Goal: Information Seeking & Learning: Learn about a topic

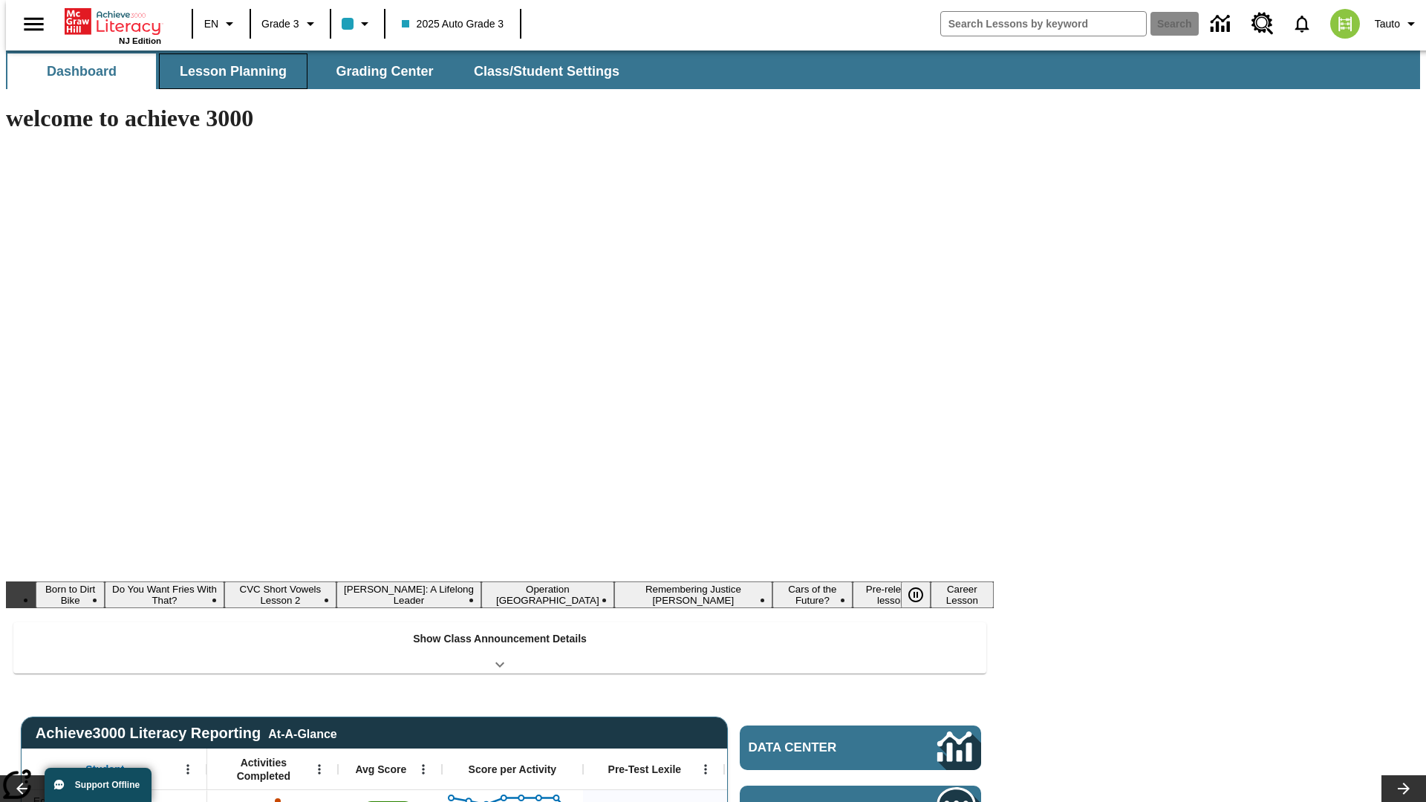
click at [227, 71] on span "Lesson Planning" at bounding box center [233, 71] width 107 height 17
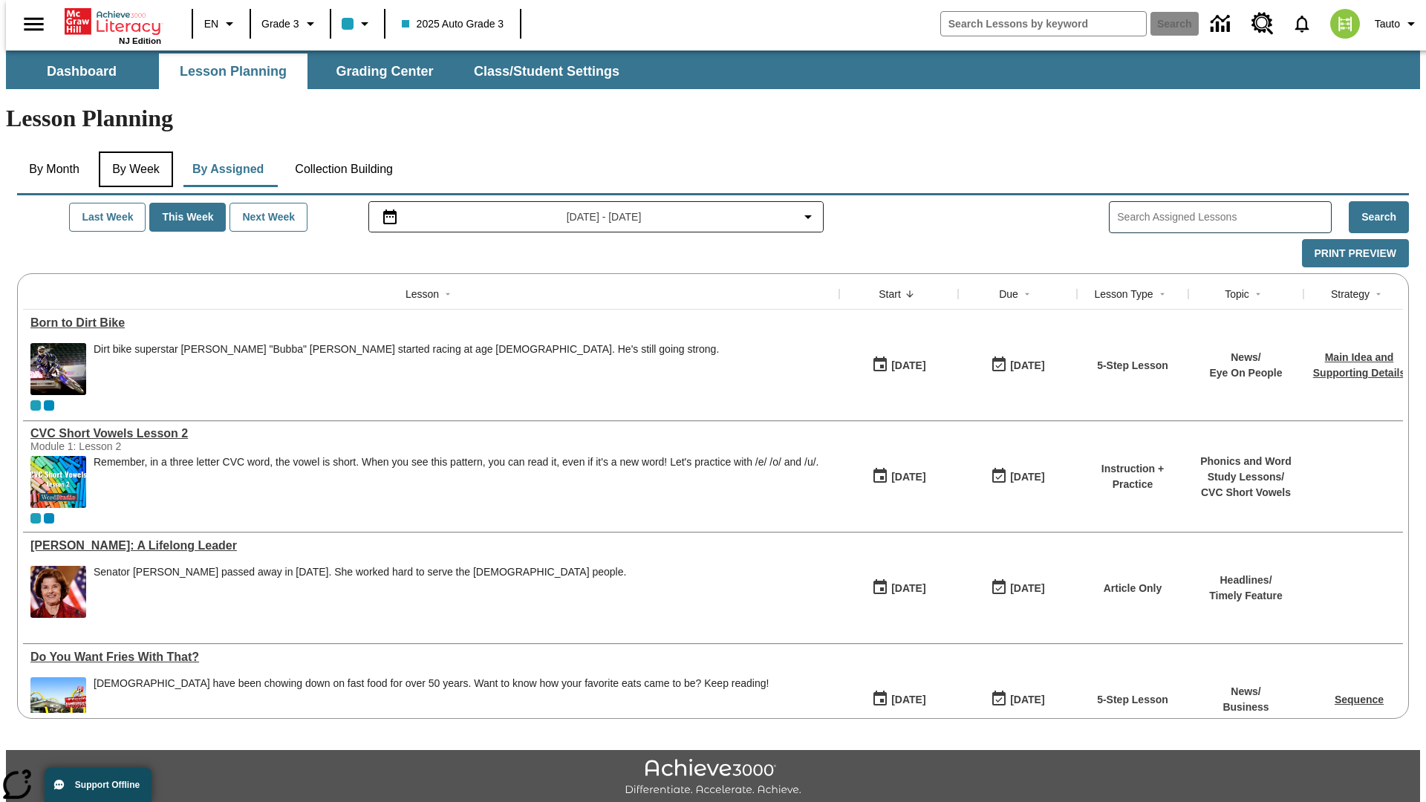
click at [133, 152] on button "By Week" at bounding box center [136, 170] width 74 height 36
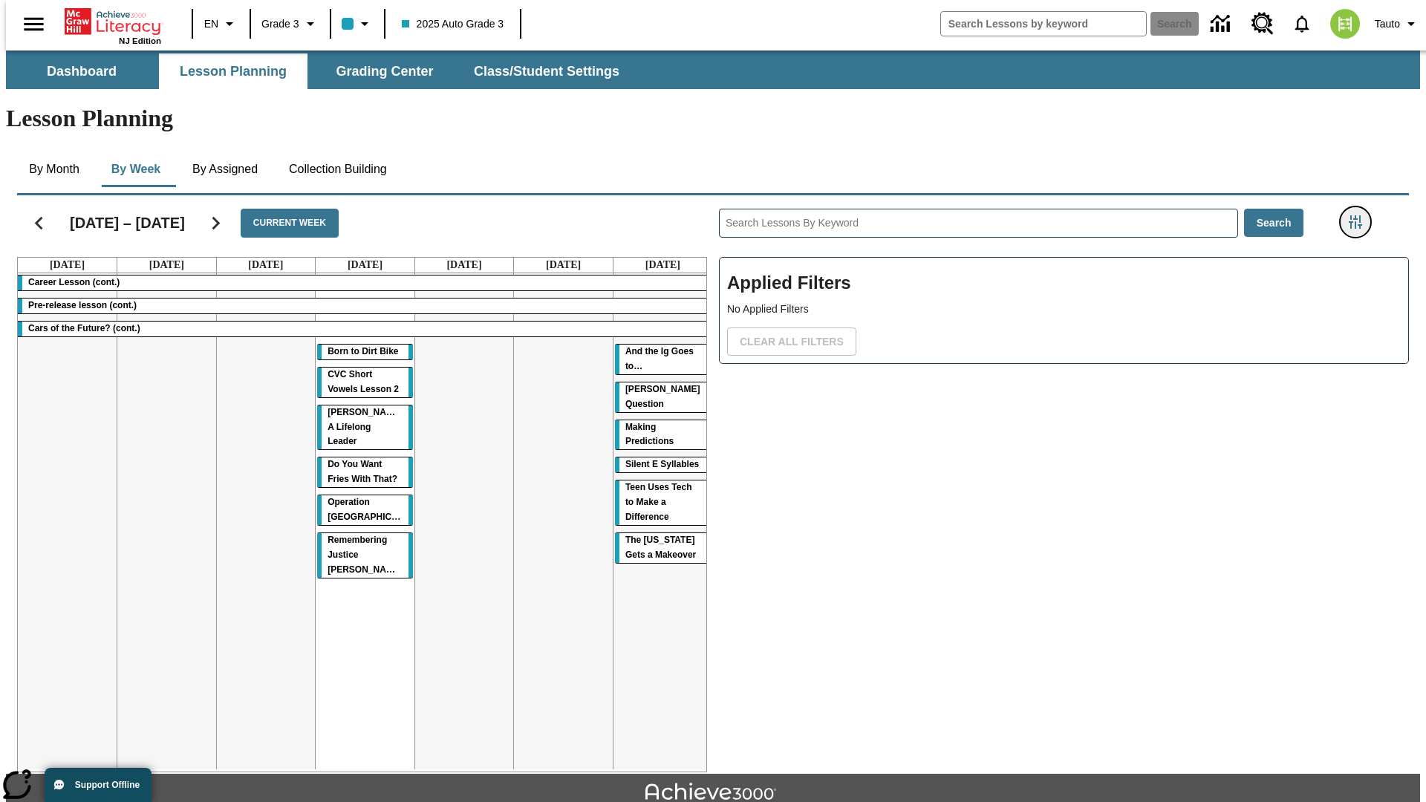
click at [1360, 215] on icon "Filters Side menu" at bounding box center [1355, 221] width 13 height 13
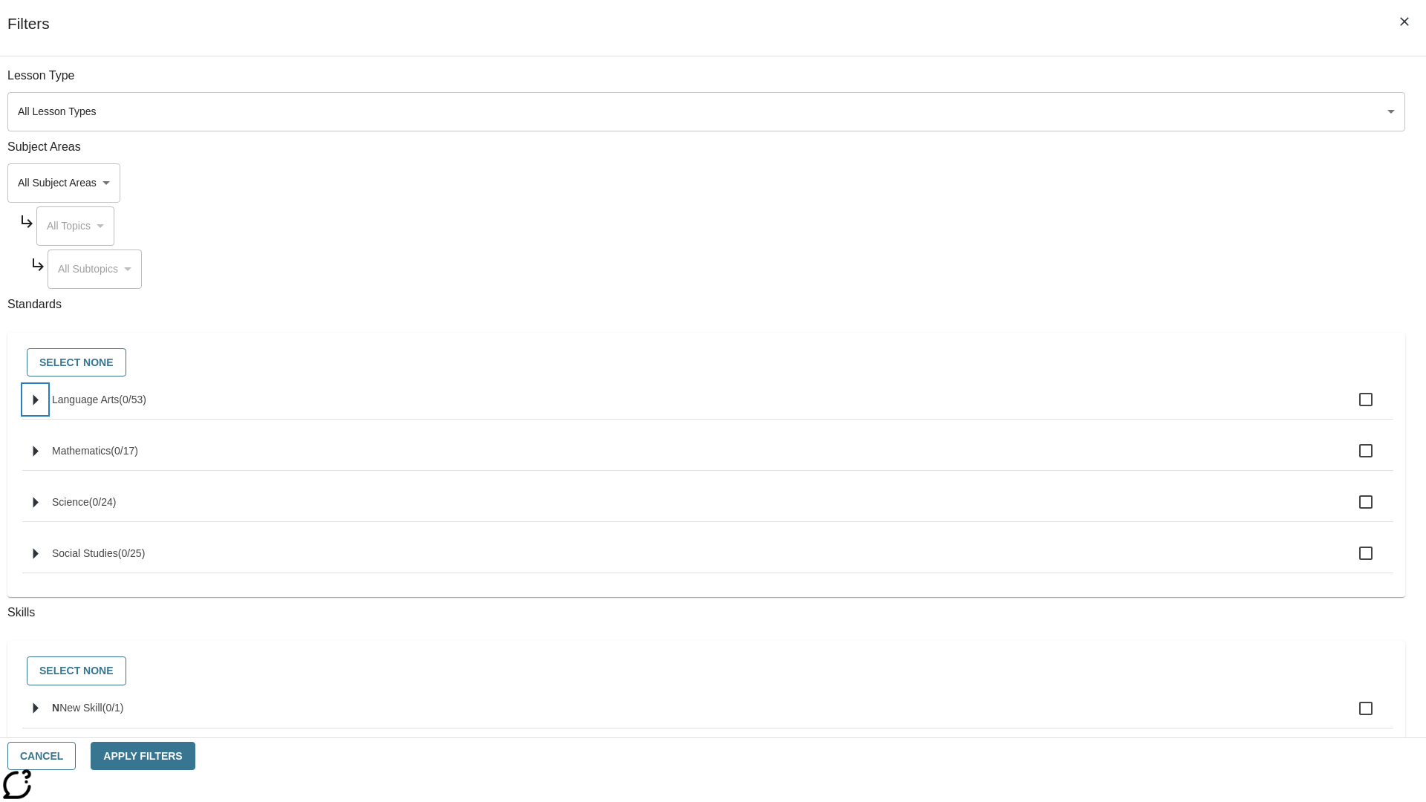
click at [39, 406] on icon "Select standards" at bounding box center [35, 400] width 5 height 11
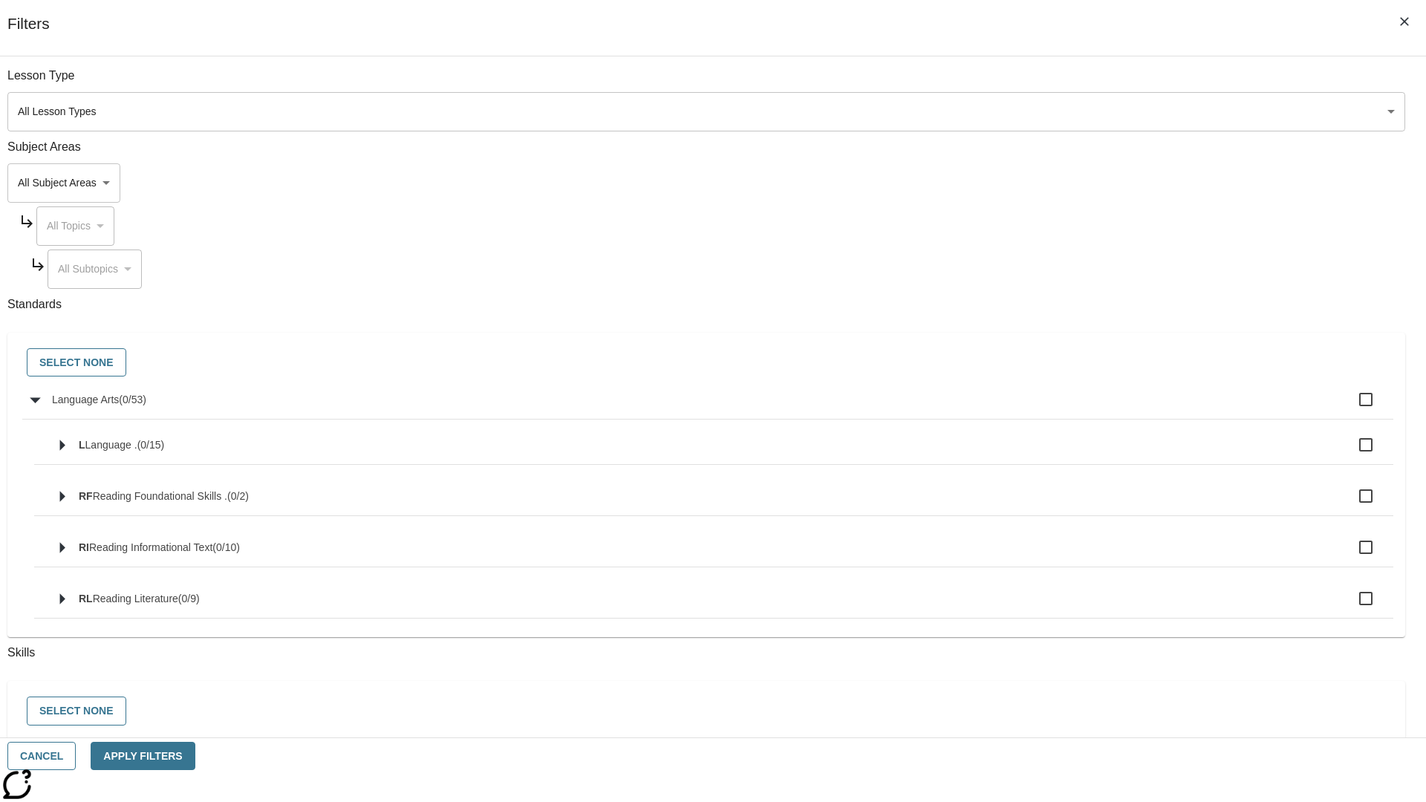
click at [1080, 408] on label "Language Arts ( 0 / 53 )" at bounding box center [717, 399] width 1330 height 31
click at [1351, 408] on input "Language Arts ( 0 / 53 )" at bounding box center [1366, 399] width 31 height 31
checkbox input "true"
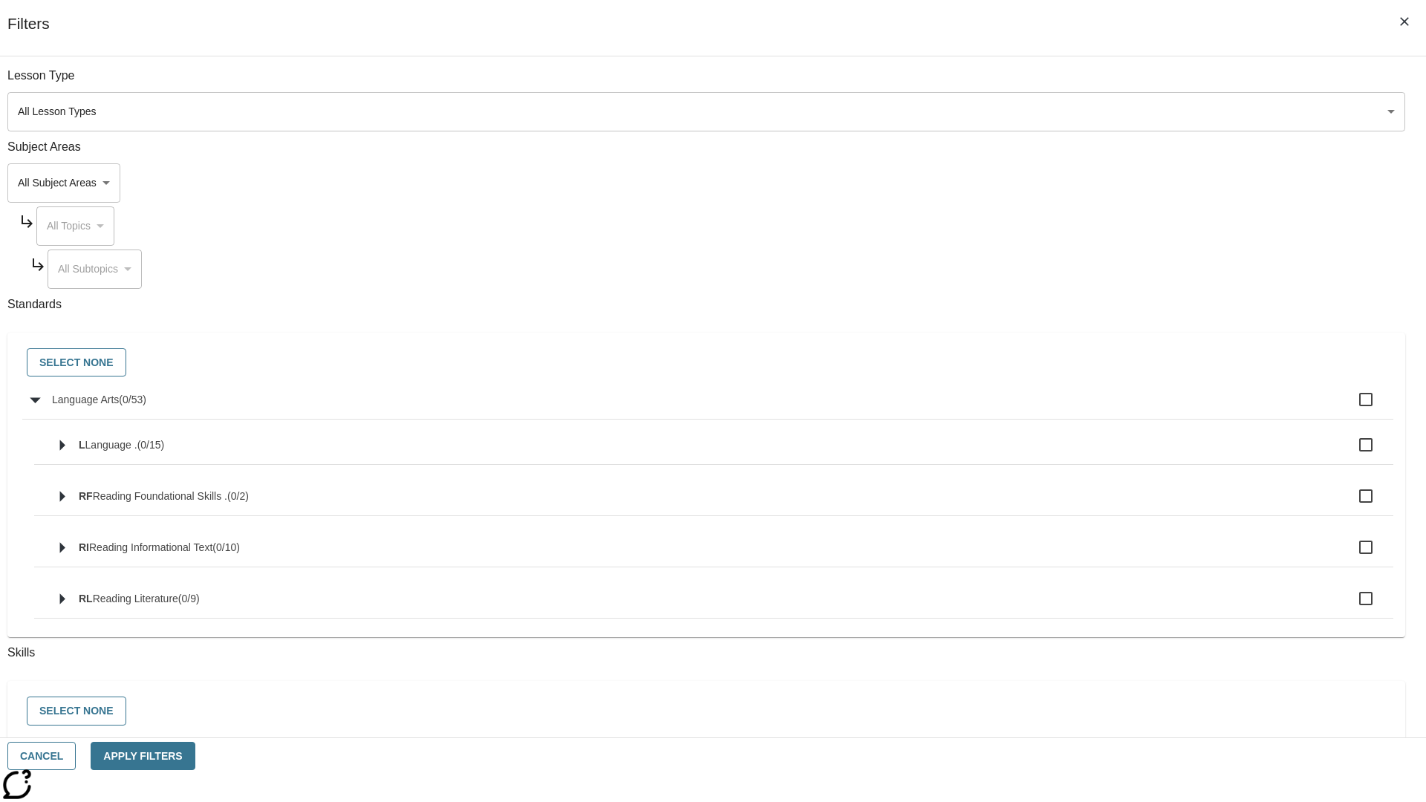
checkbox input "true"
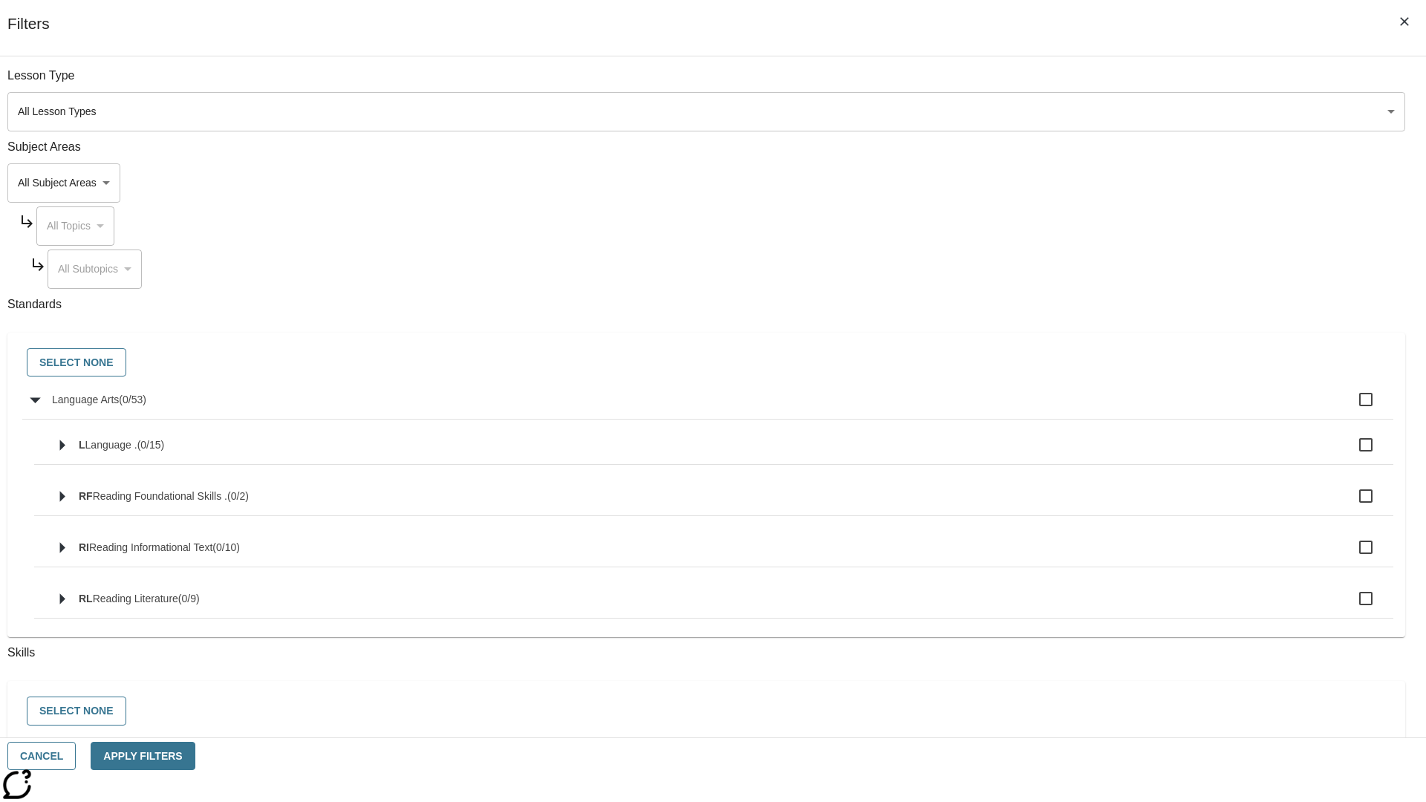
checkbox input "true"
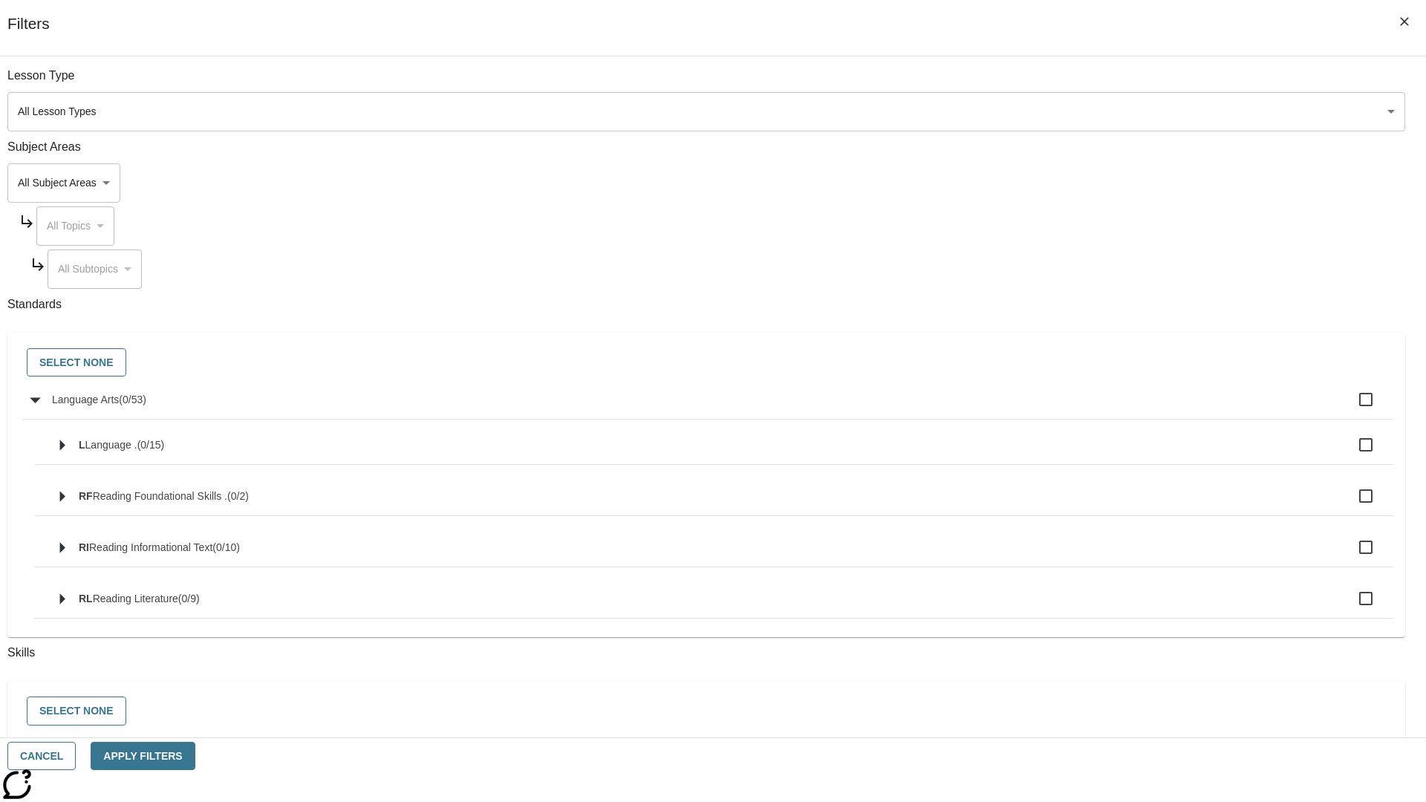
checkbox input "true"
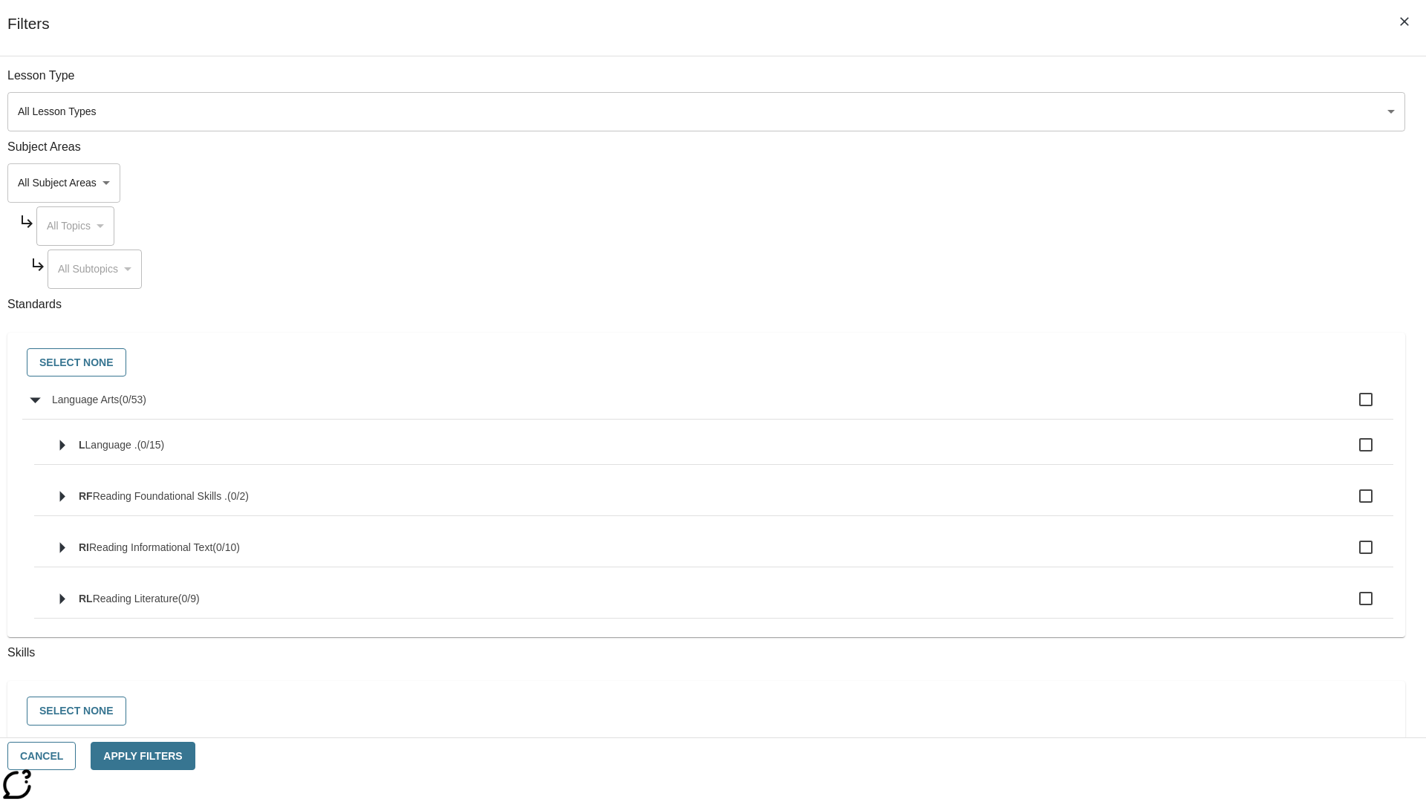
checkbox input "true"
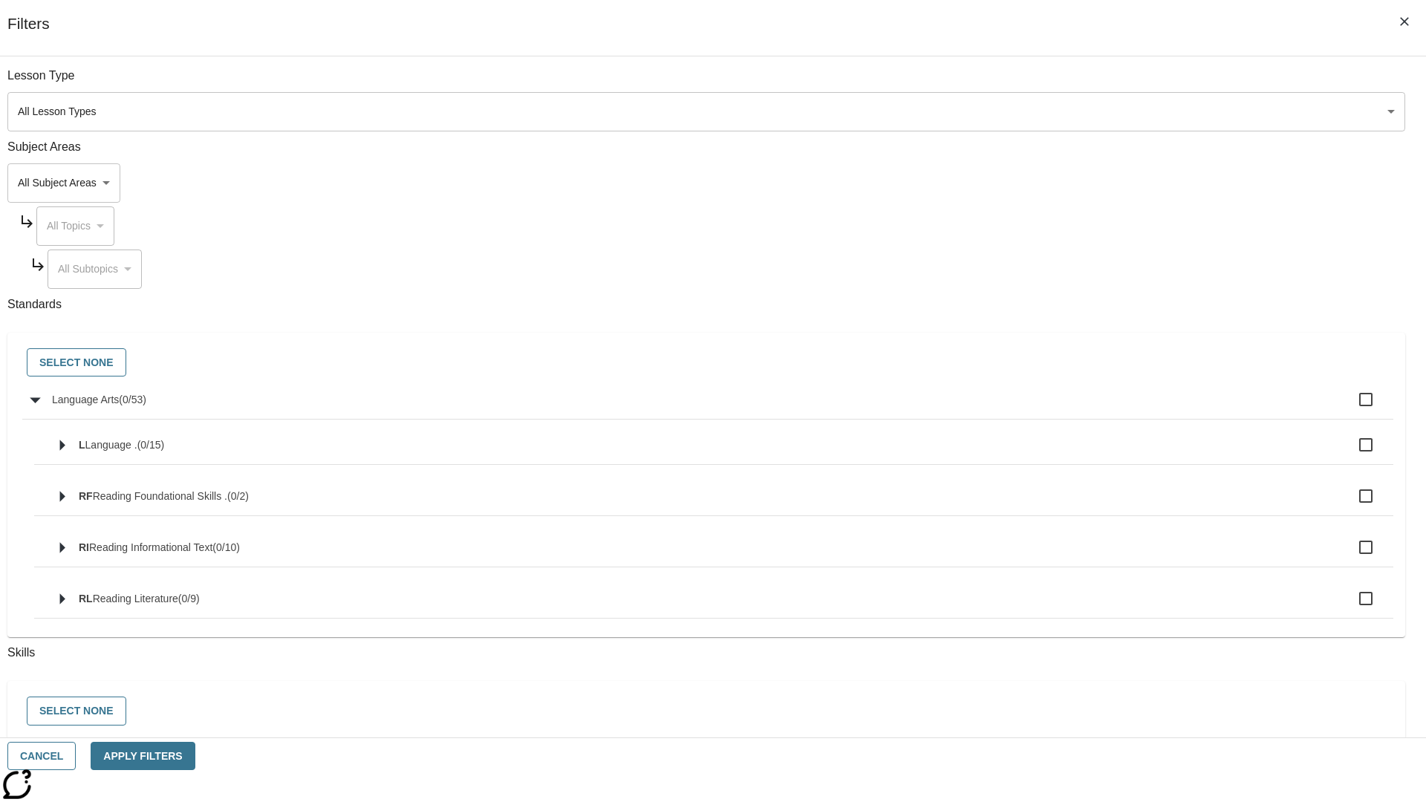
checkbox input "true"
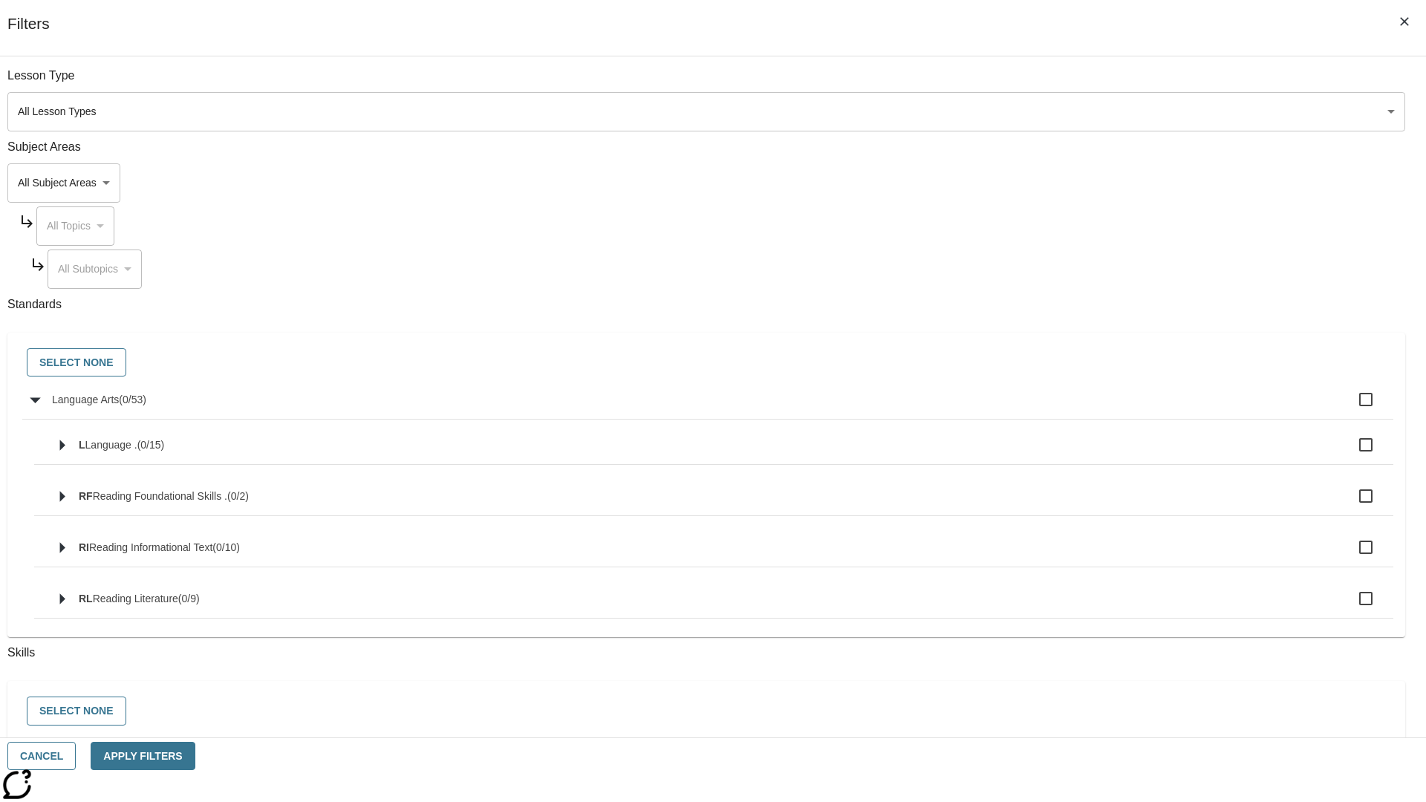
checkbox input "true"
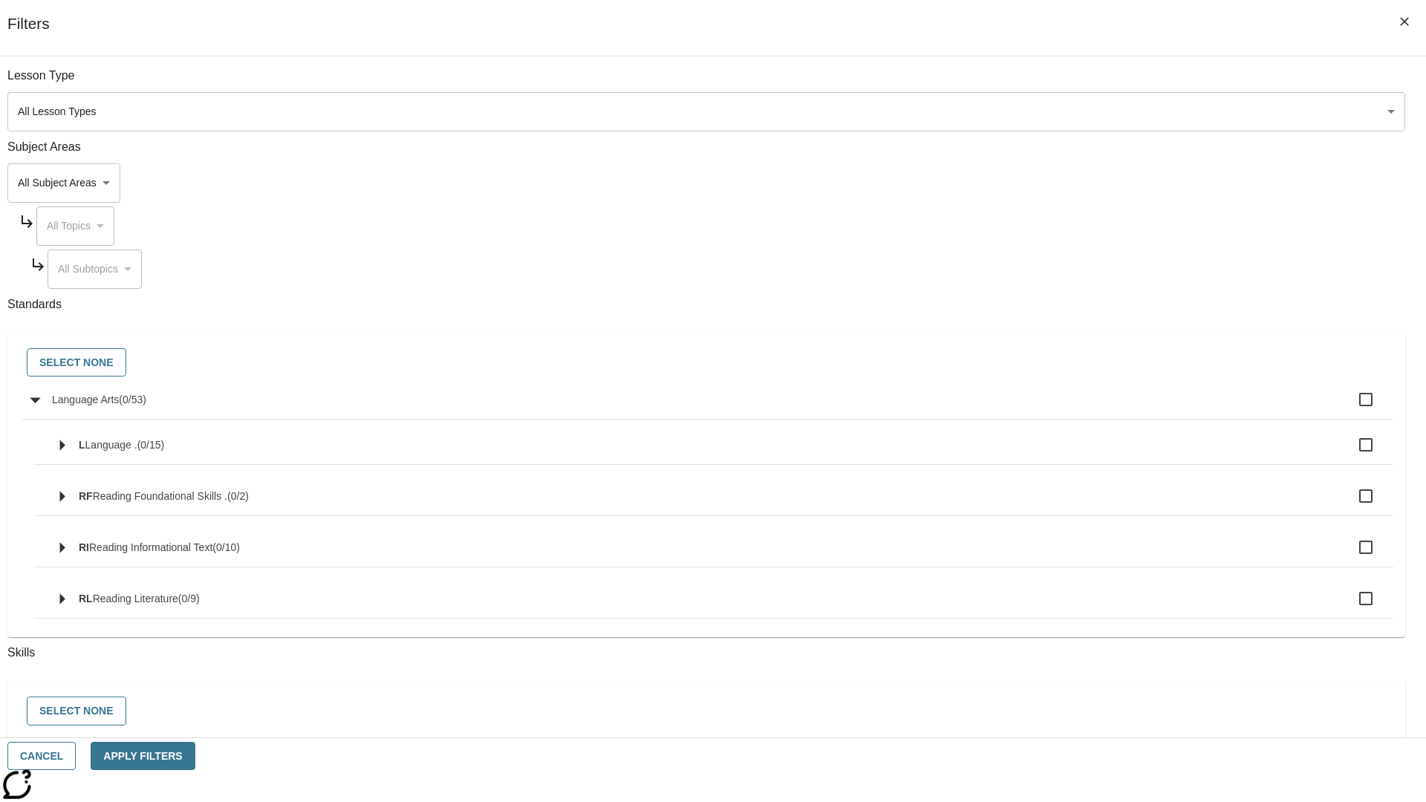
checkbox input "true"
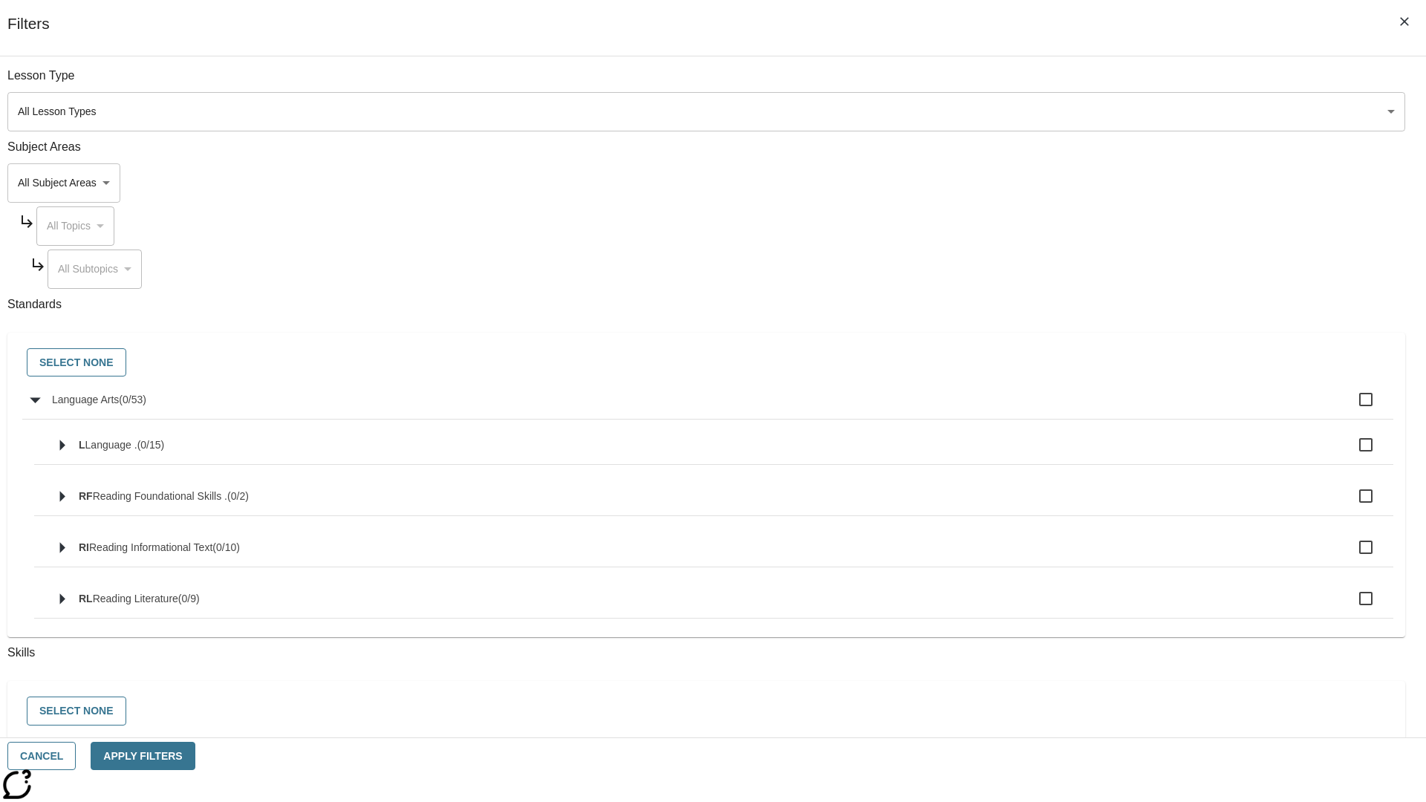
checkbox input "true"
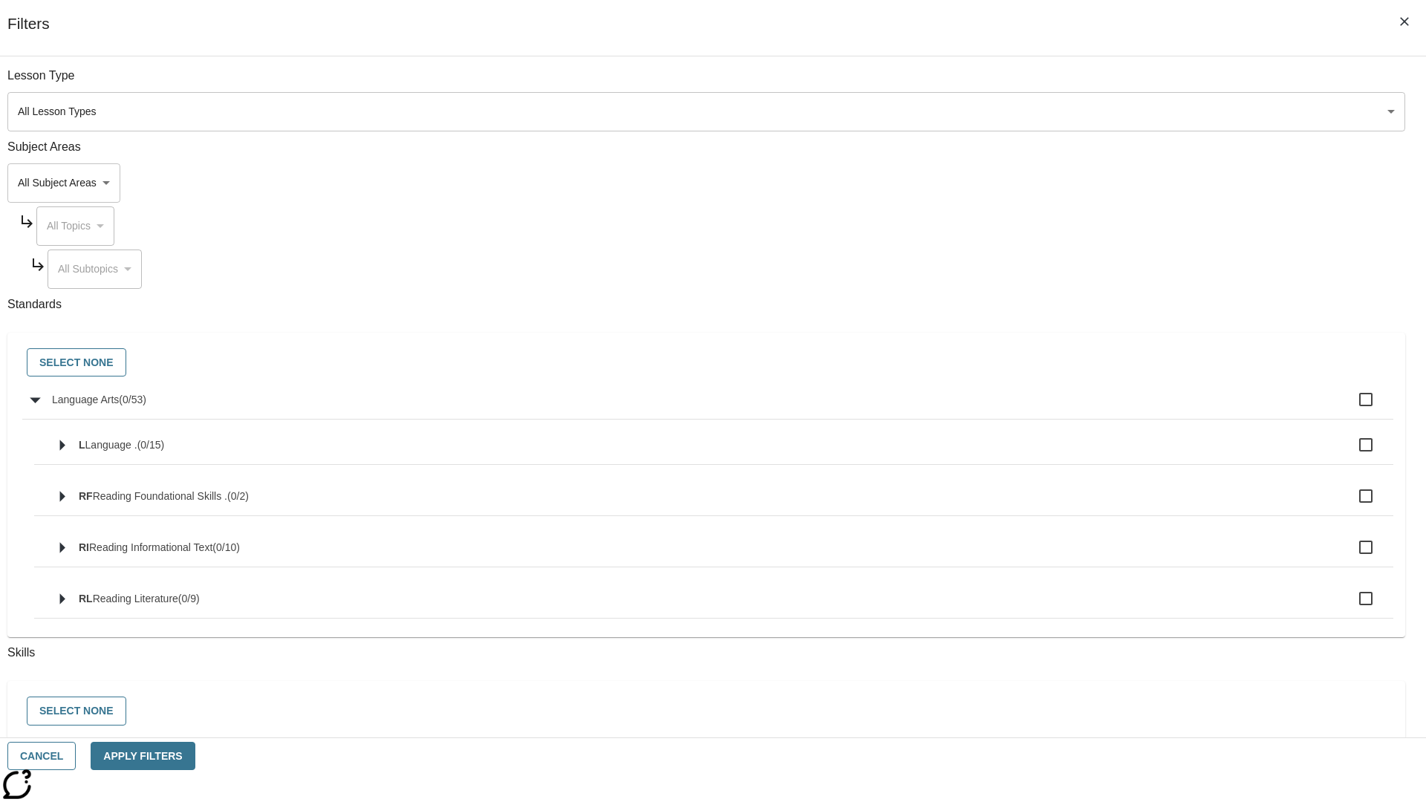
checkbox input "true"
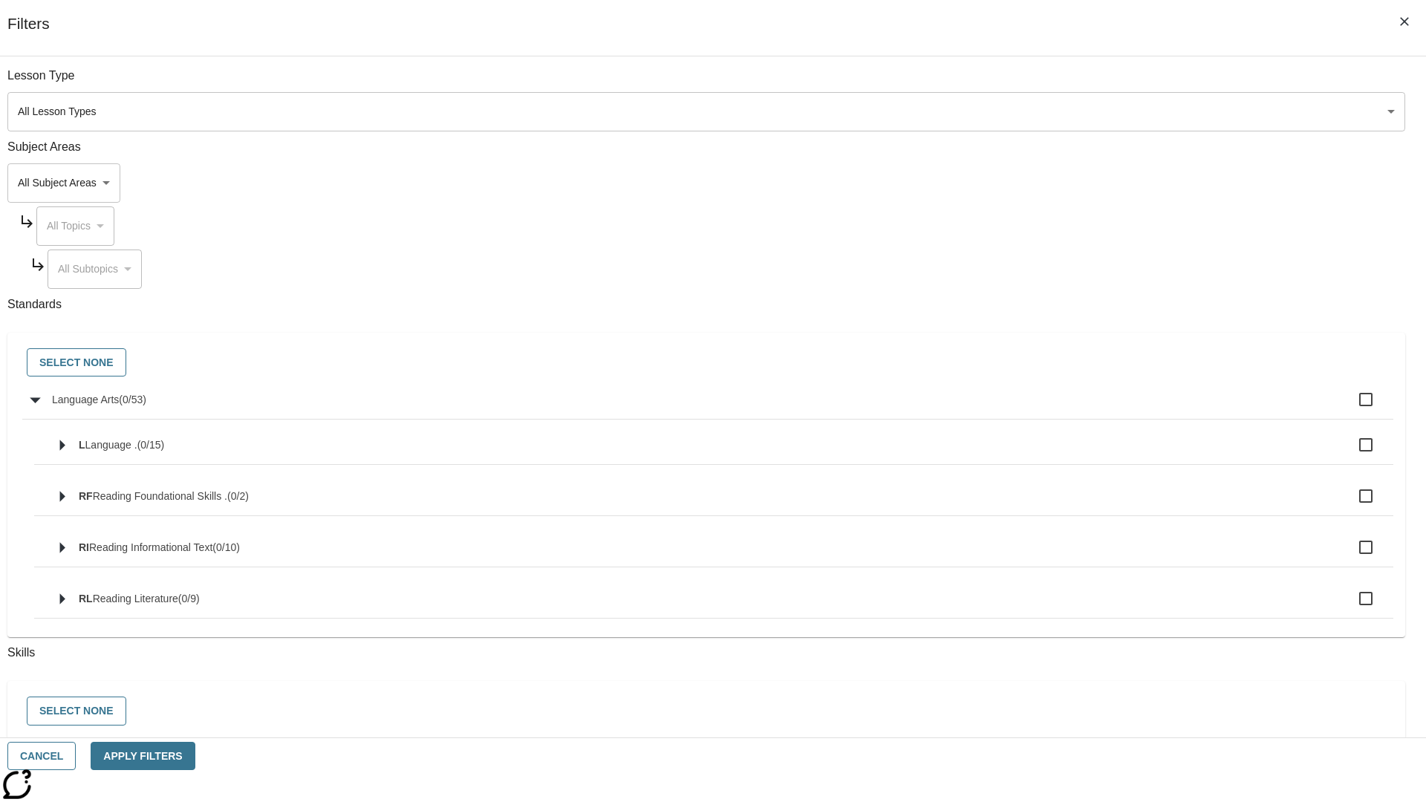
checkbox input "true"
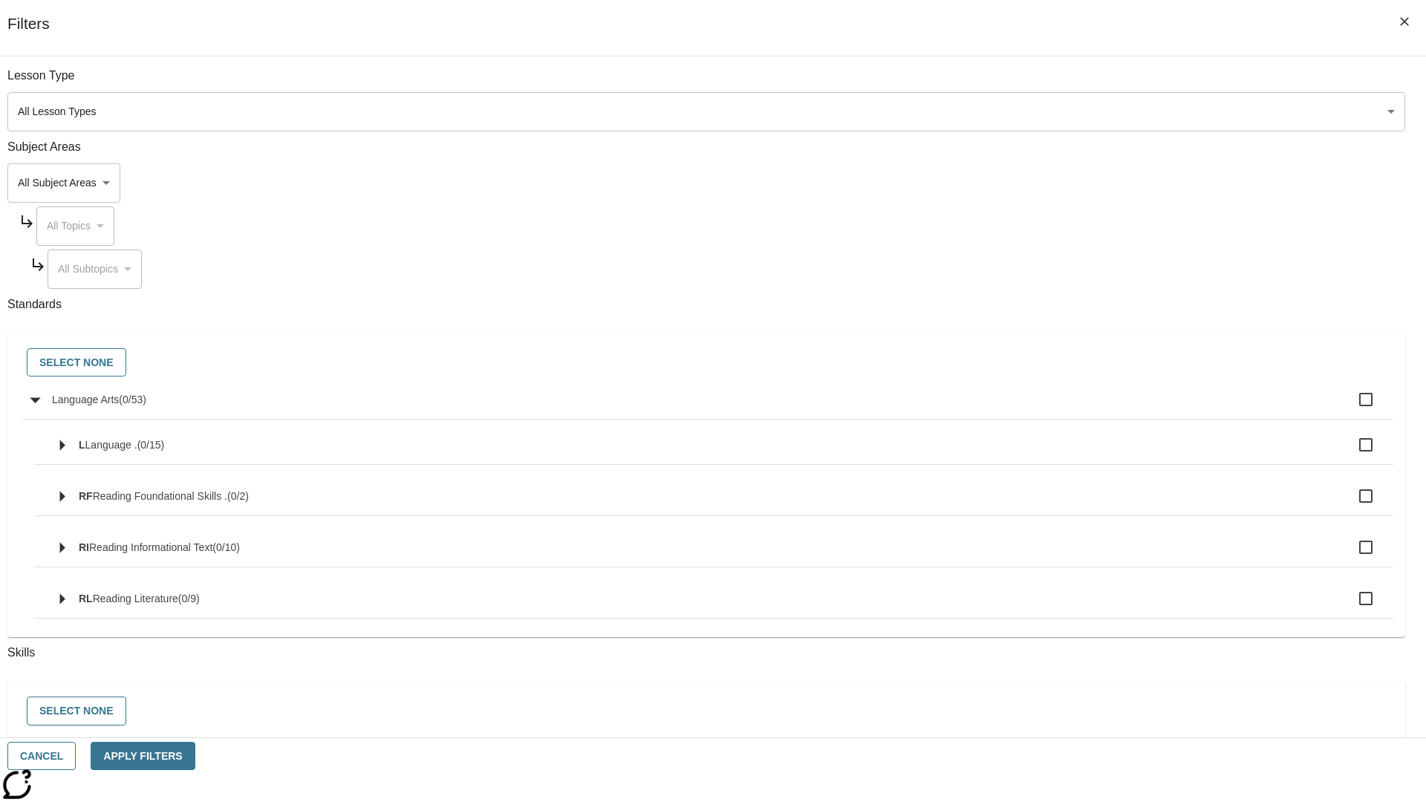
checkbox input "true"
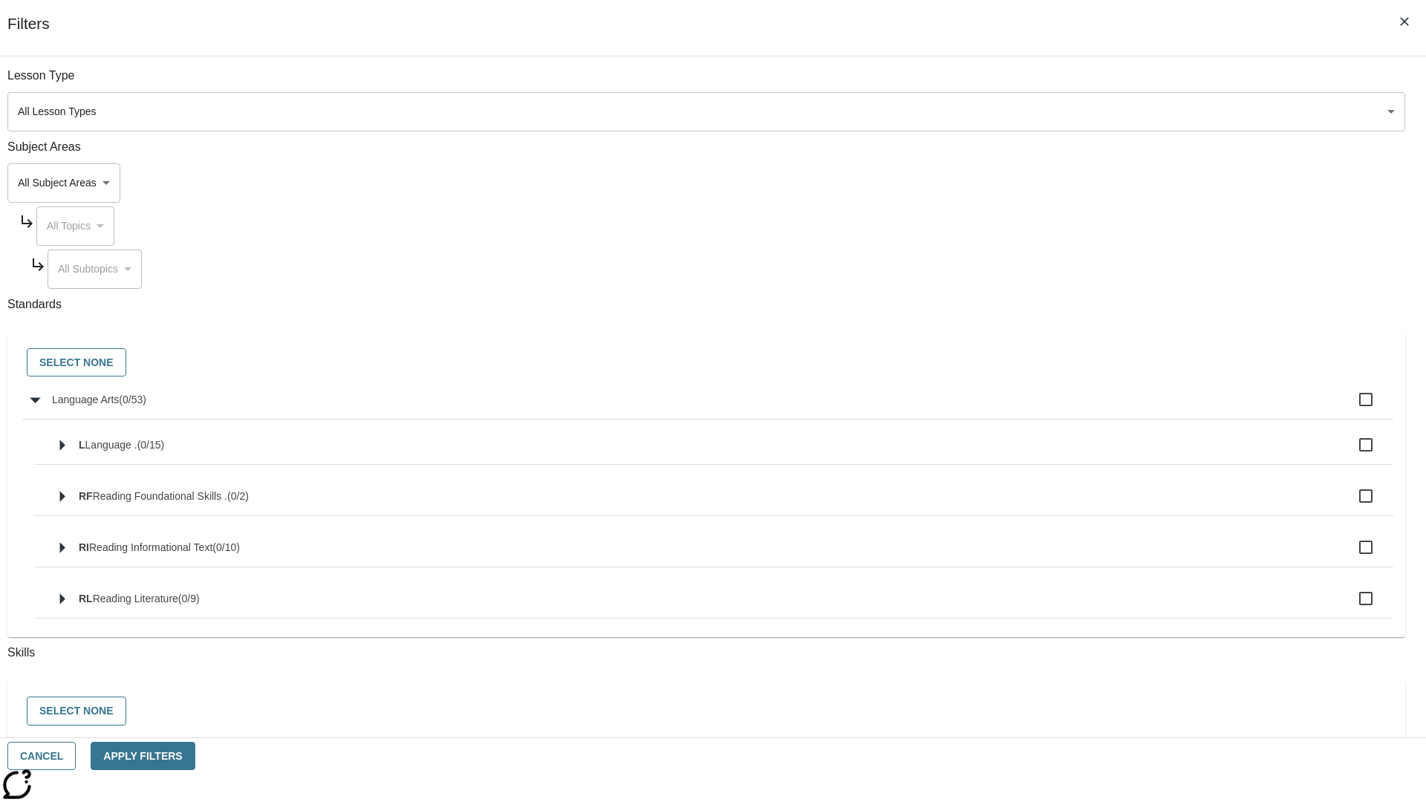
checkbox input "true"
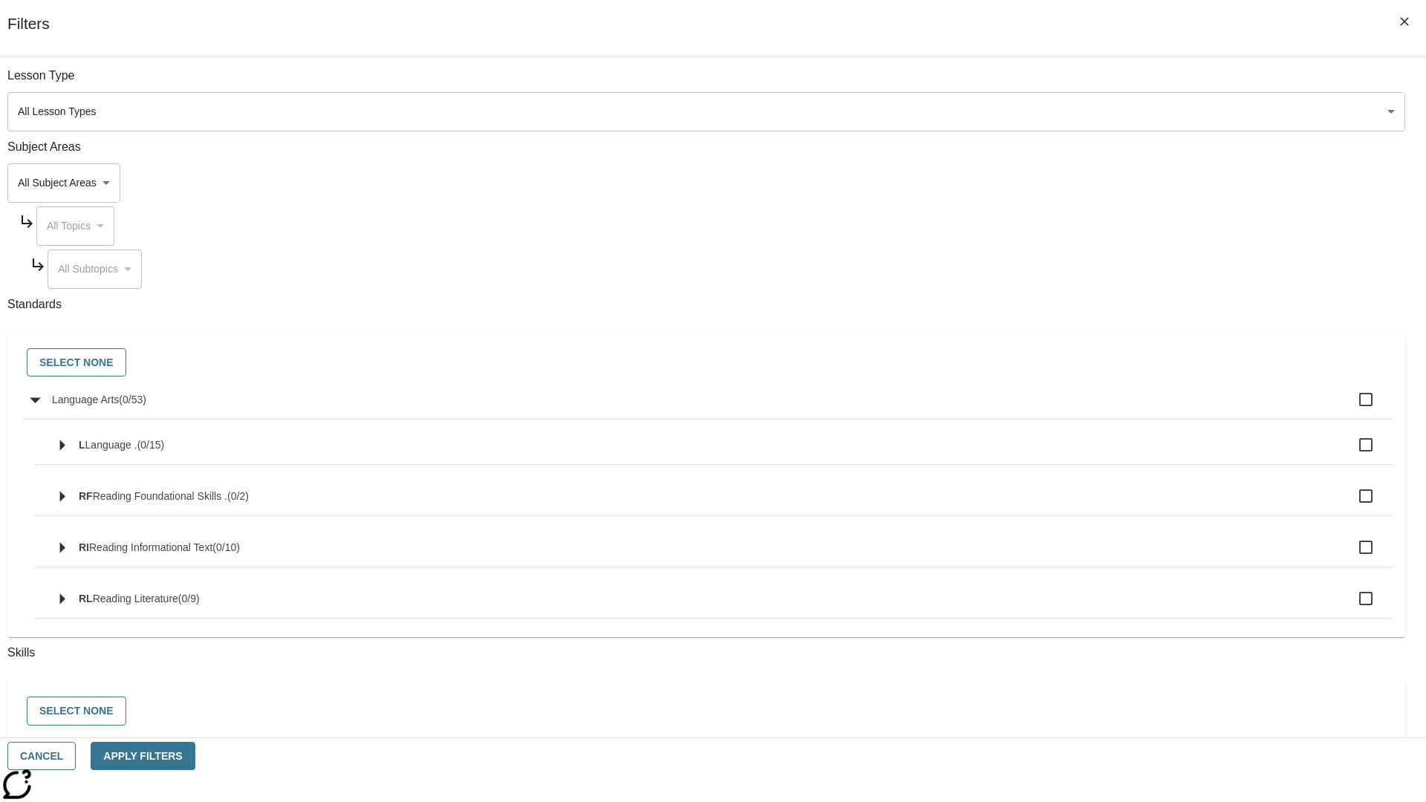
checkbox input "true"
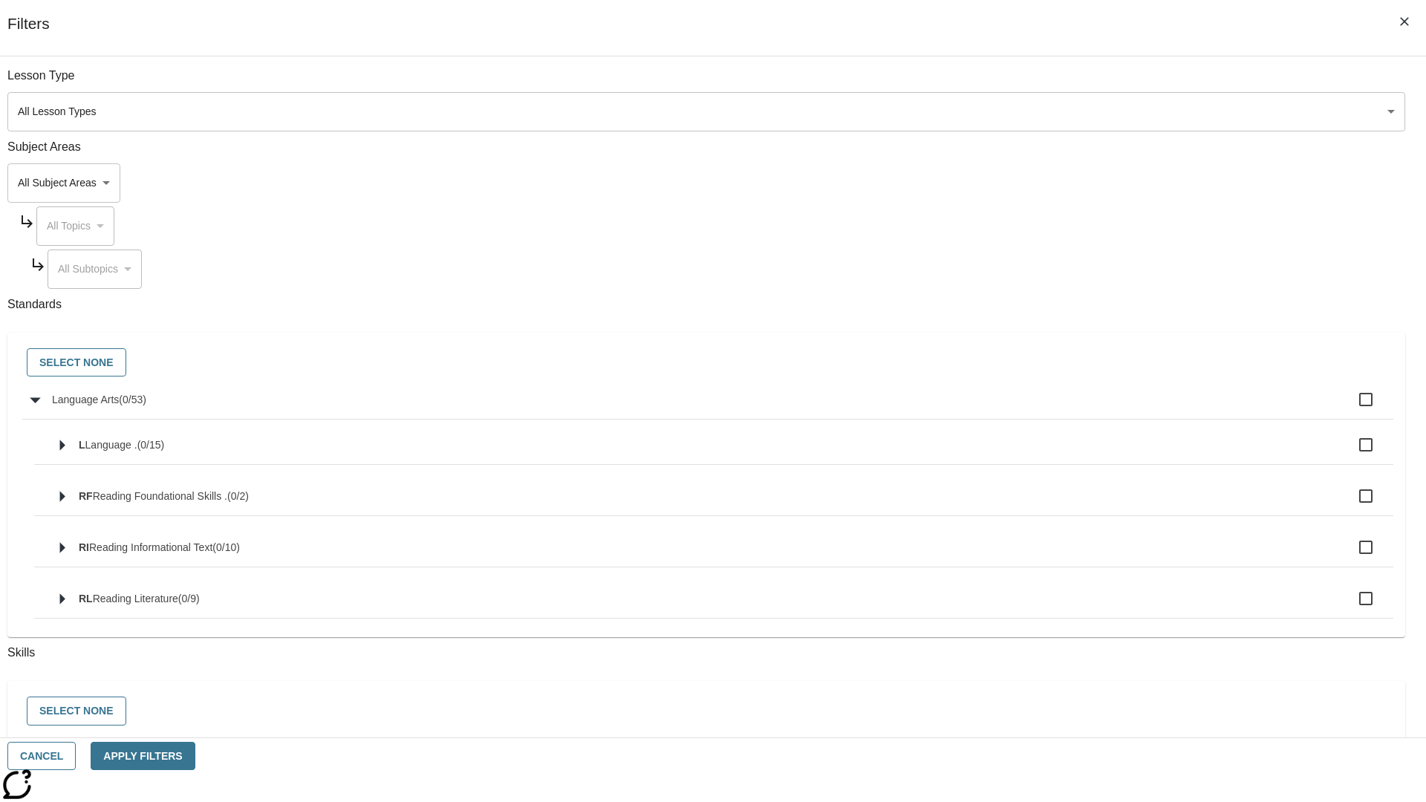
checkbox input "true"
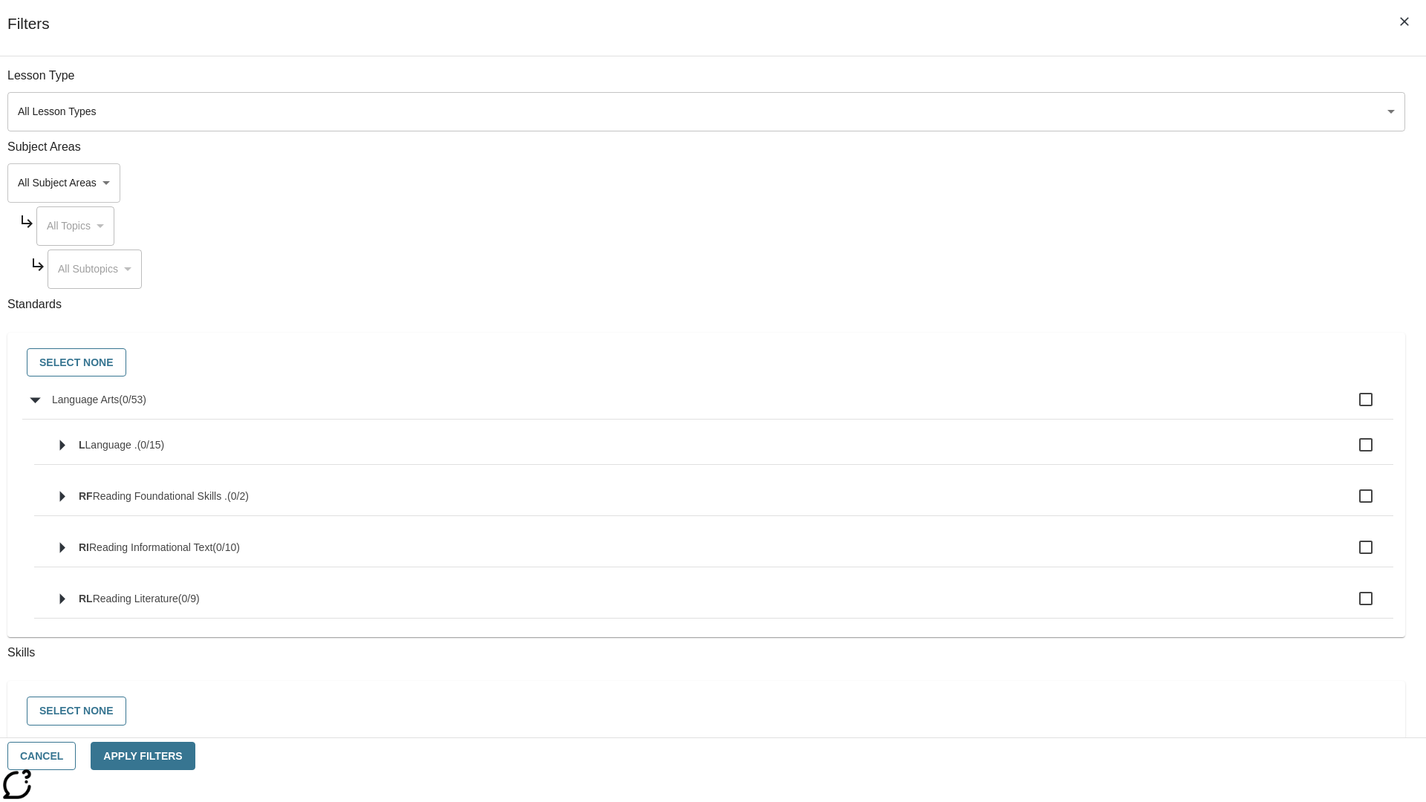
checkbox input "true"
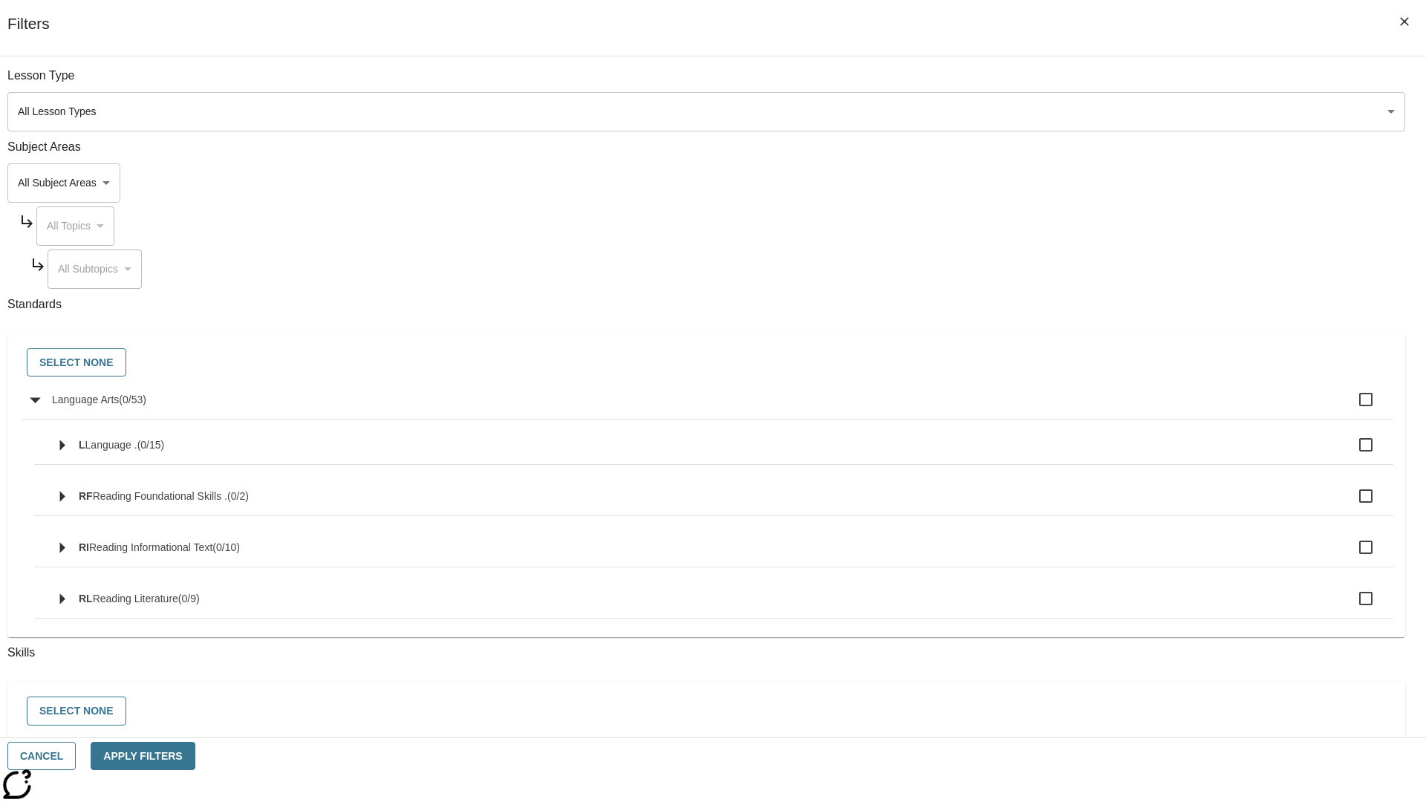
checkbox input "true"
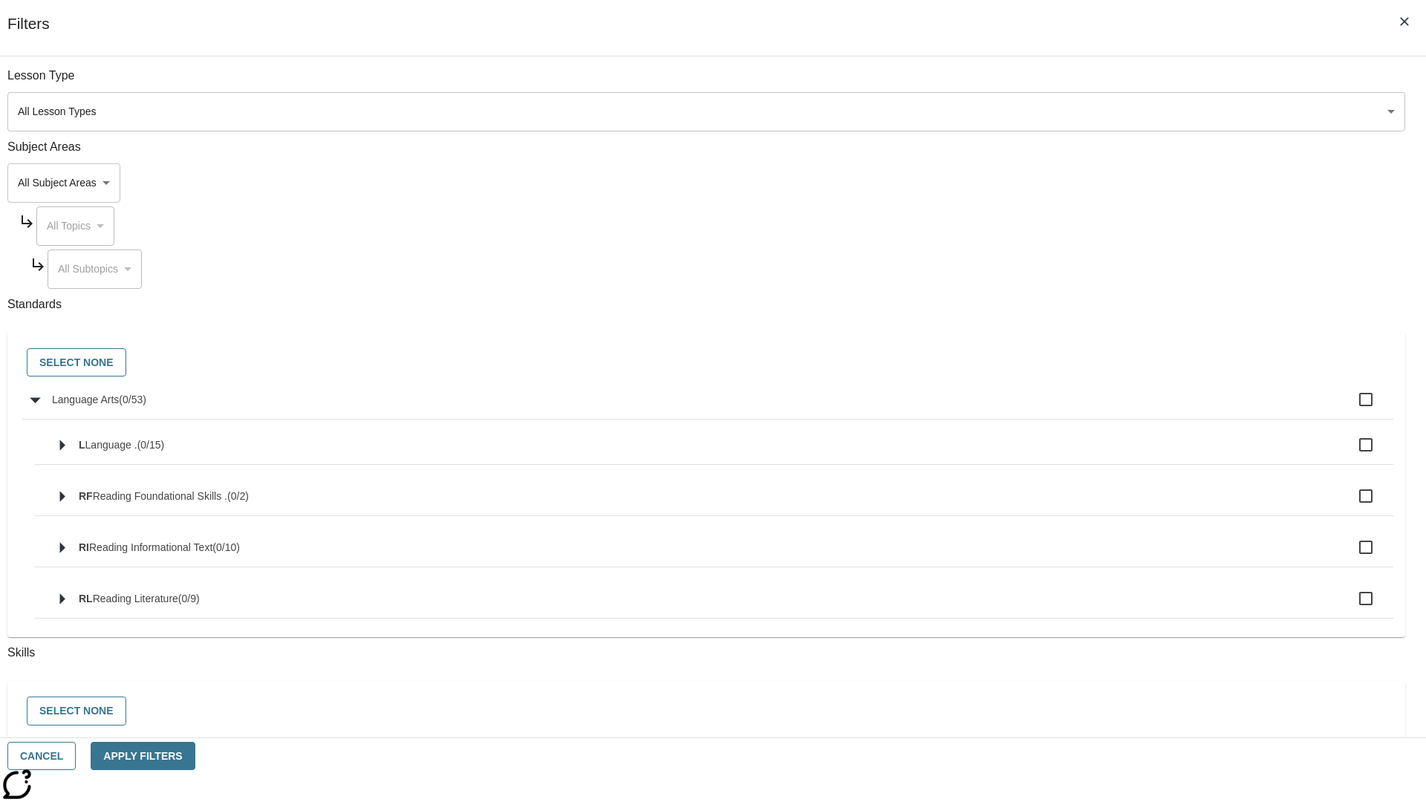
checkbox input "true"
click at [126, 363] on button "Select None" at bounding box center [77, 362] width 100 height 29
checkbox input "false"
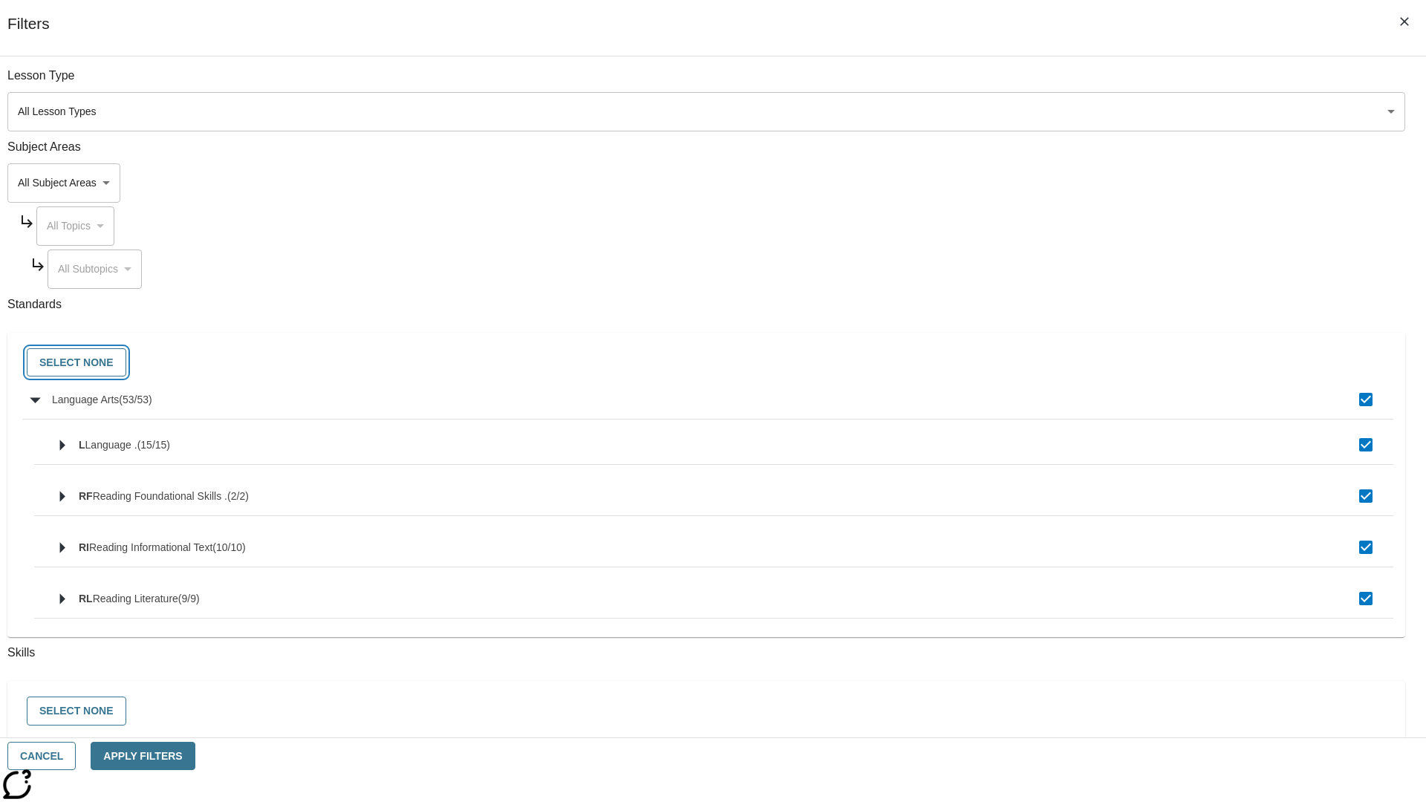
checkbox input "false"
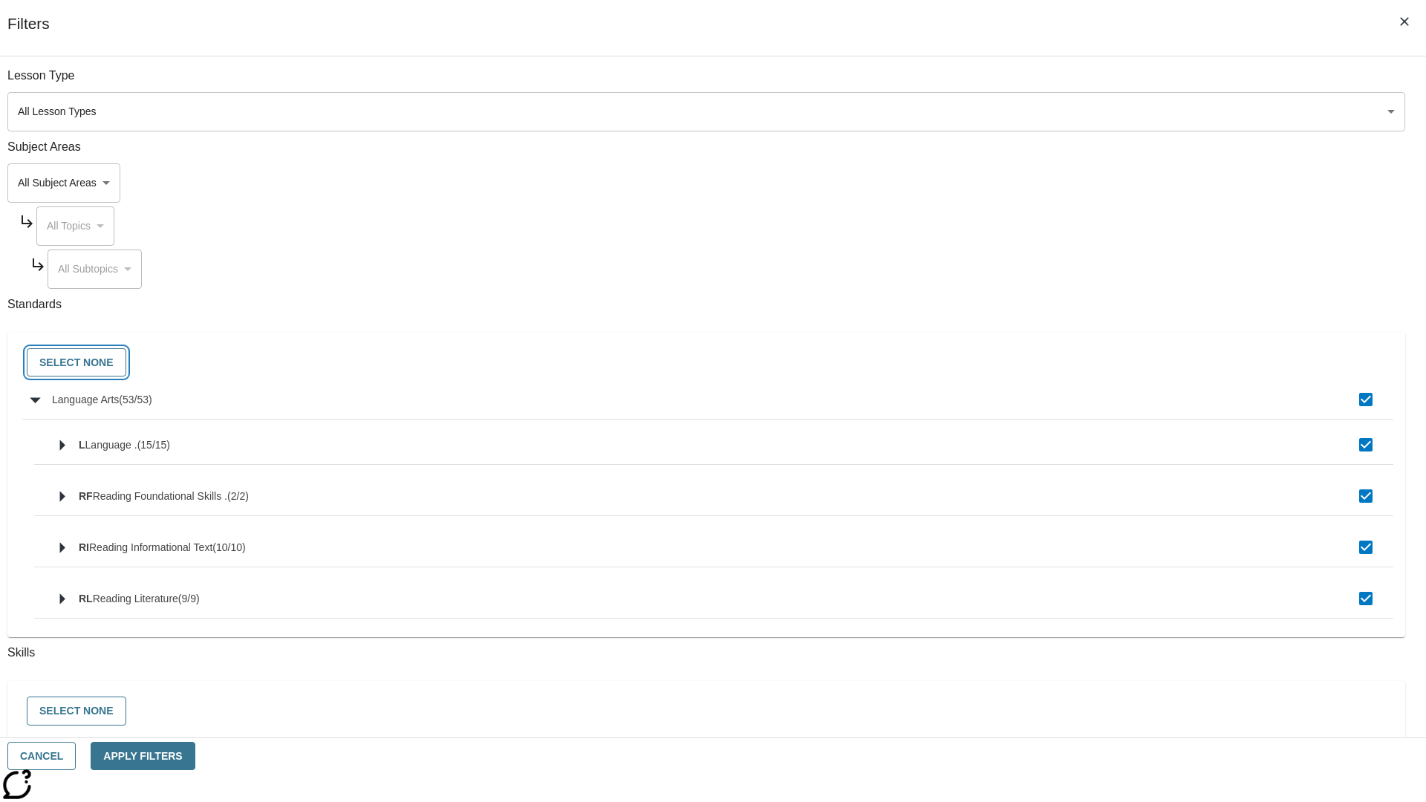
checkbox input "false"
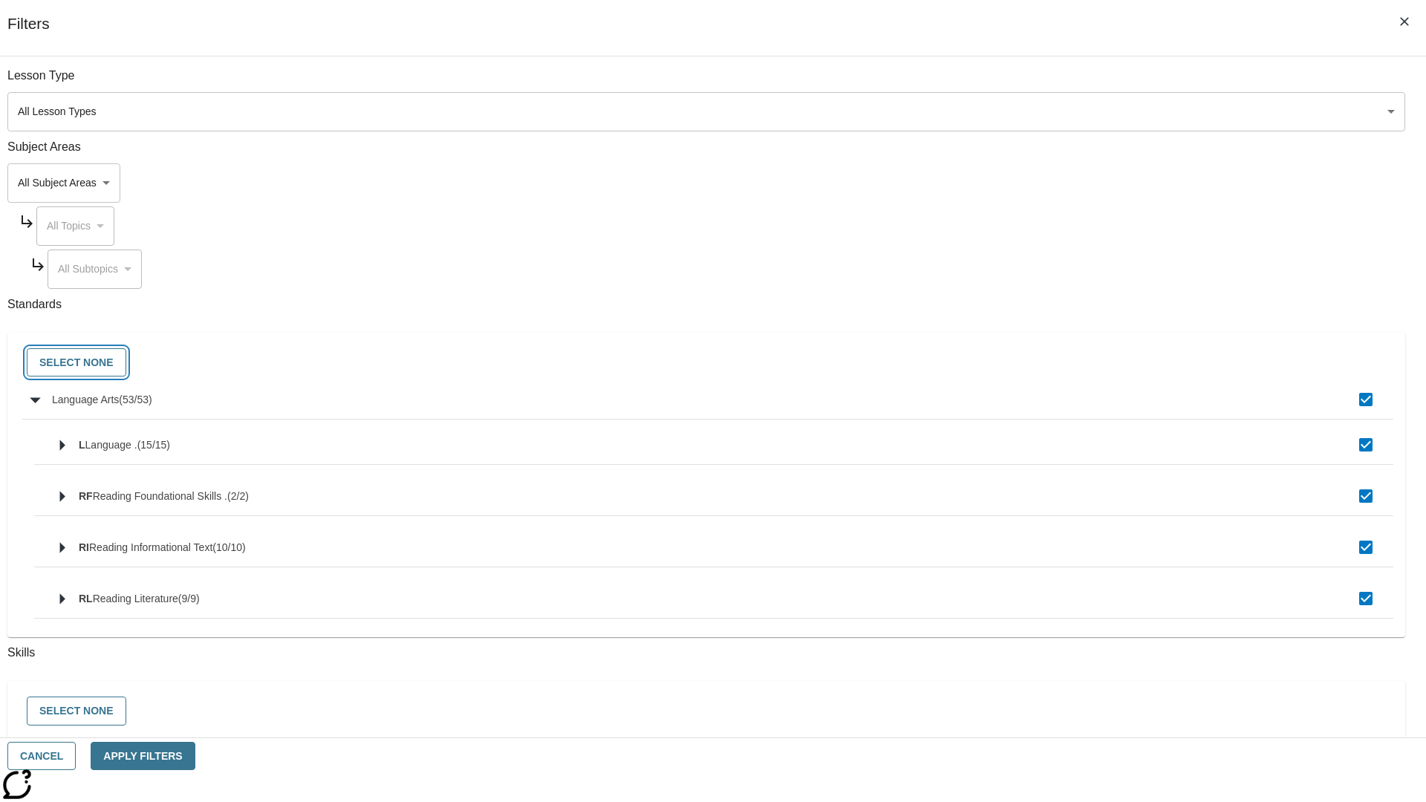
checkbox input "false"
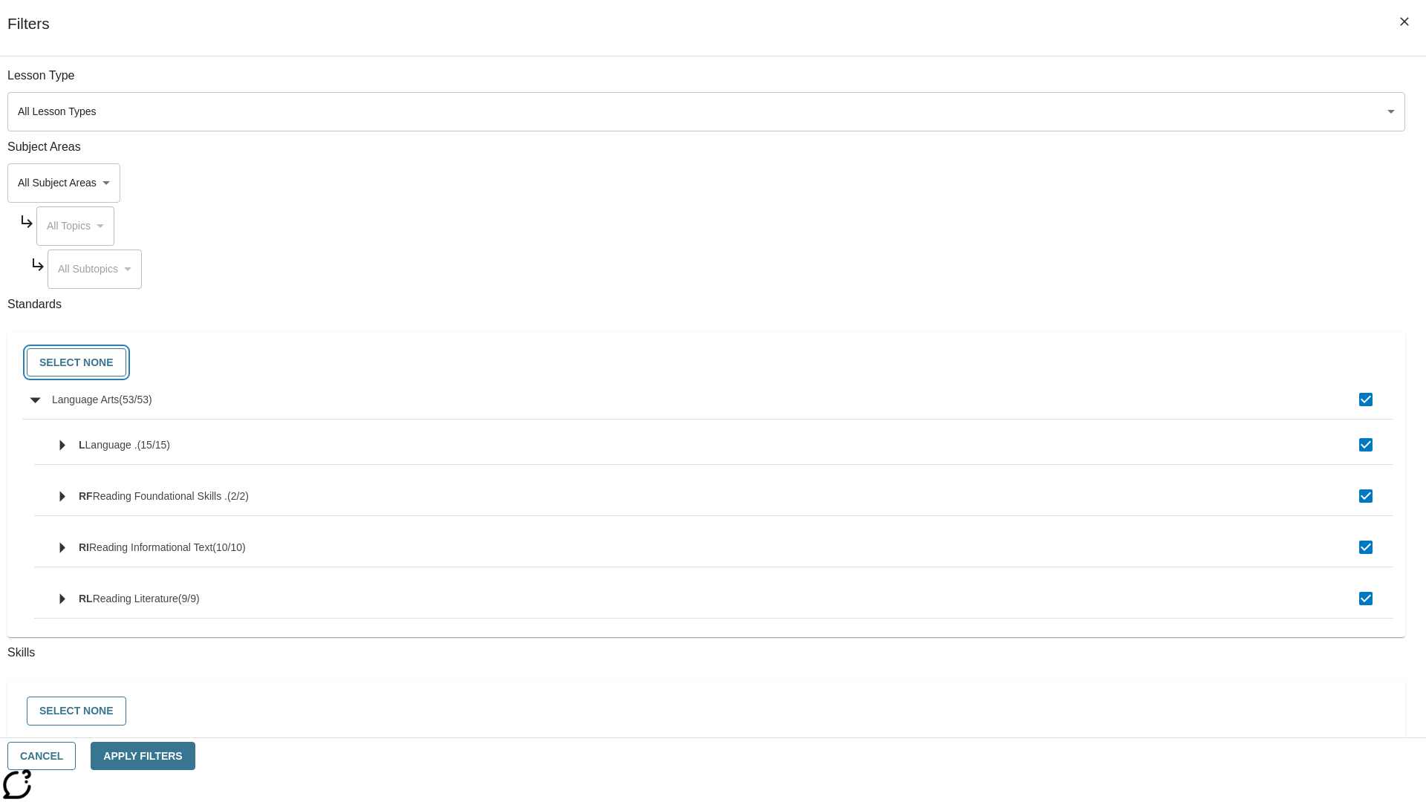
checkbox input "false"
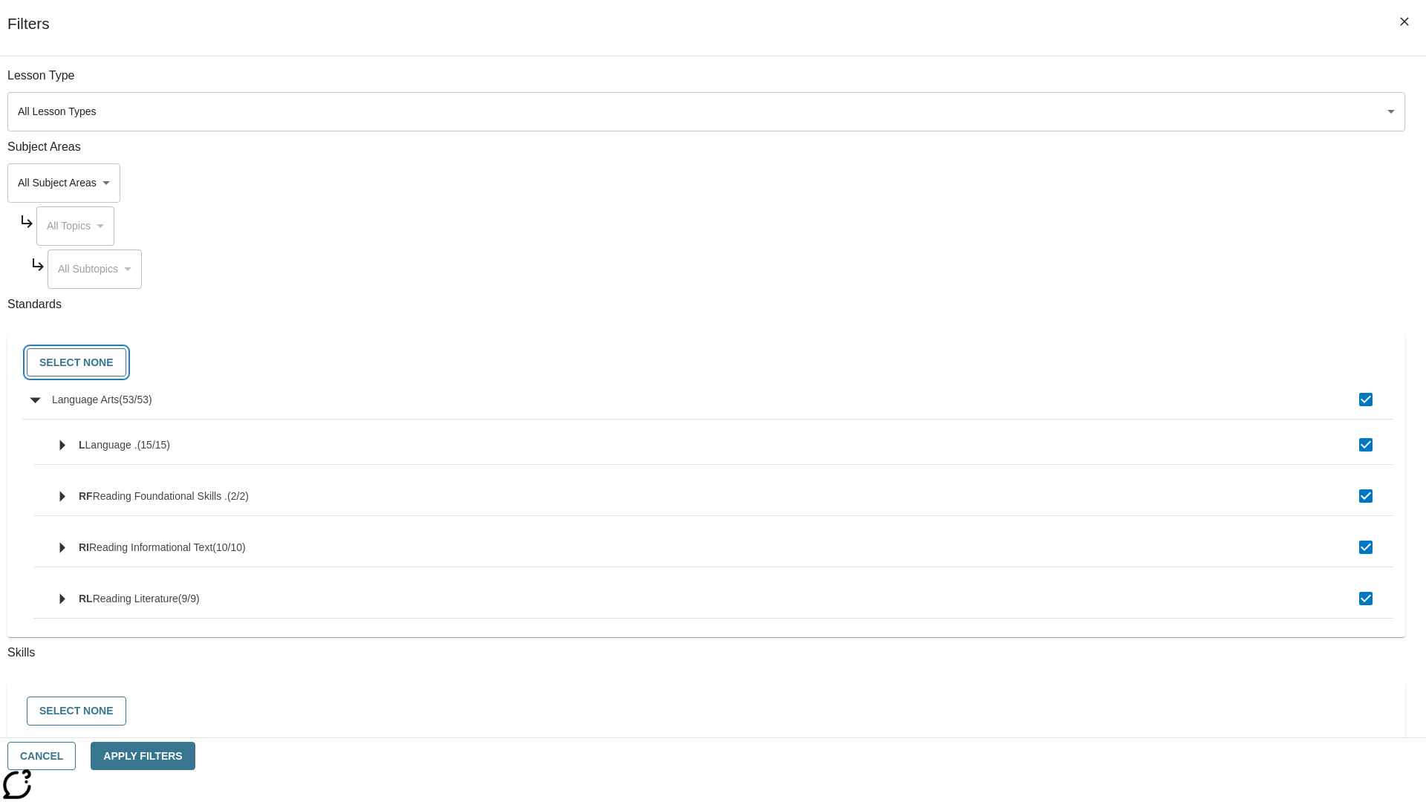
checkbox input "false"
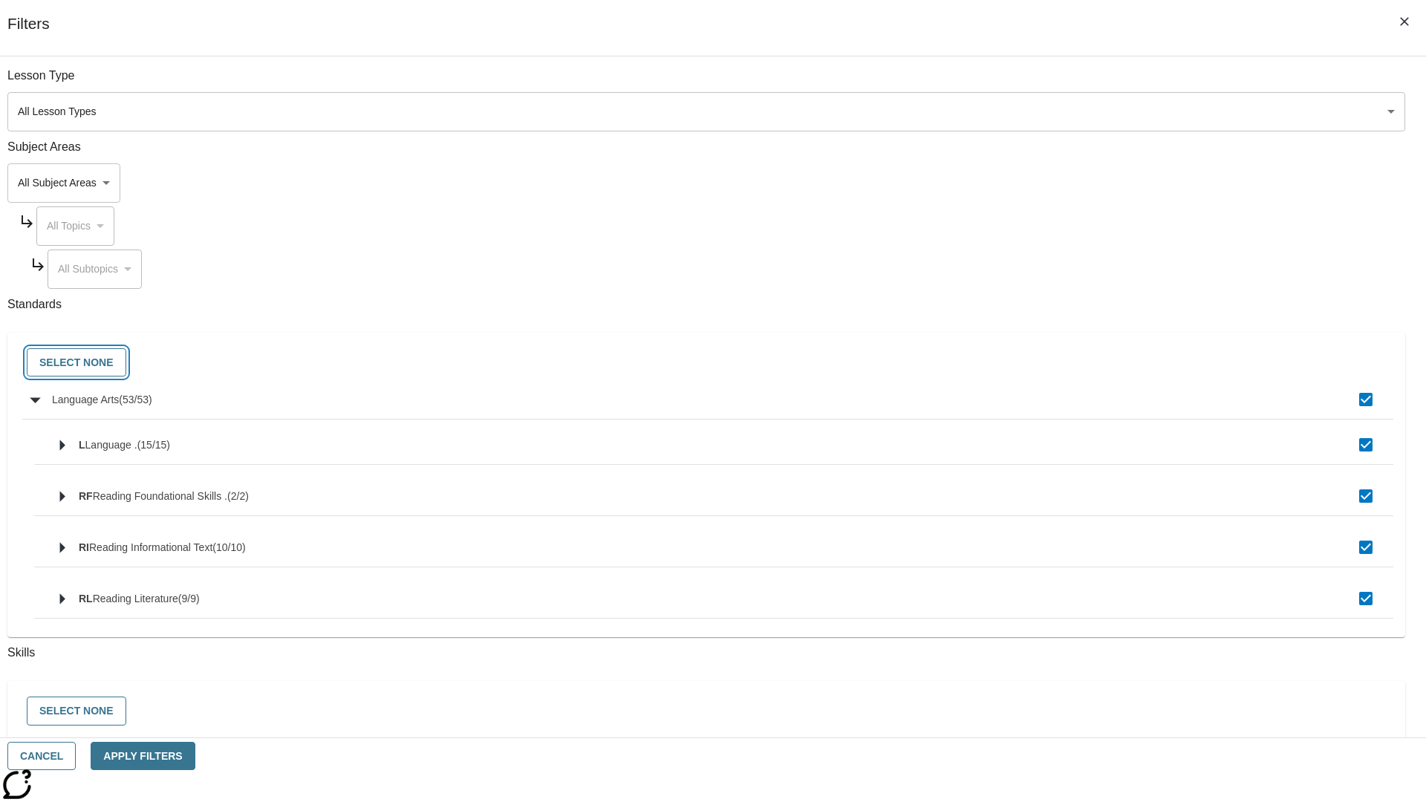
checkbox input "false"
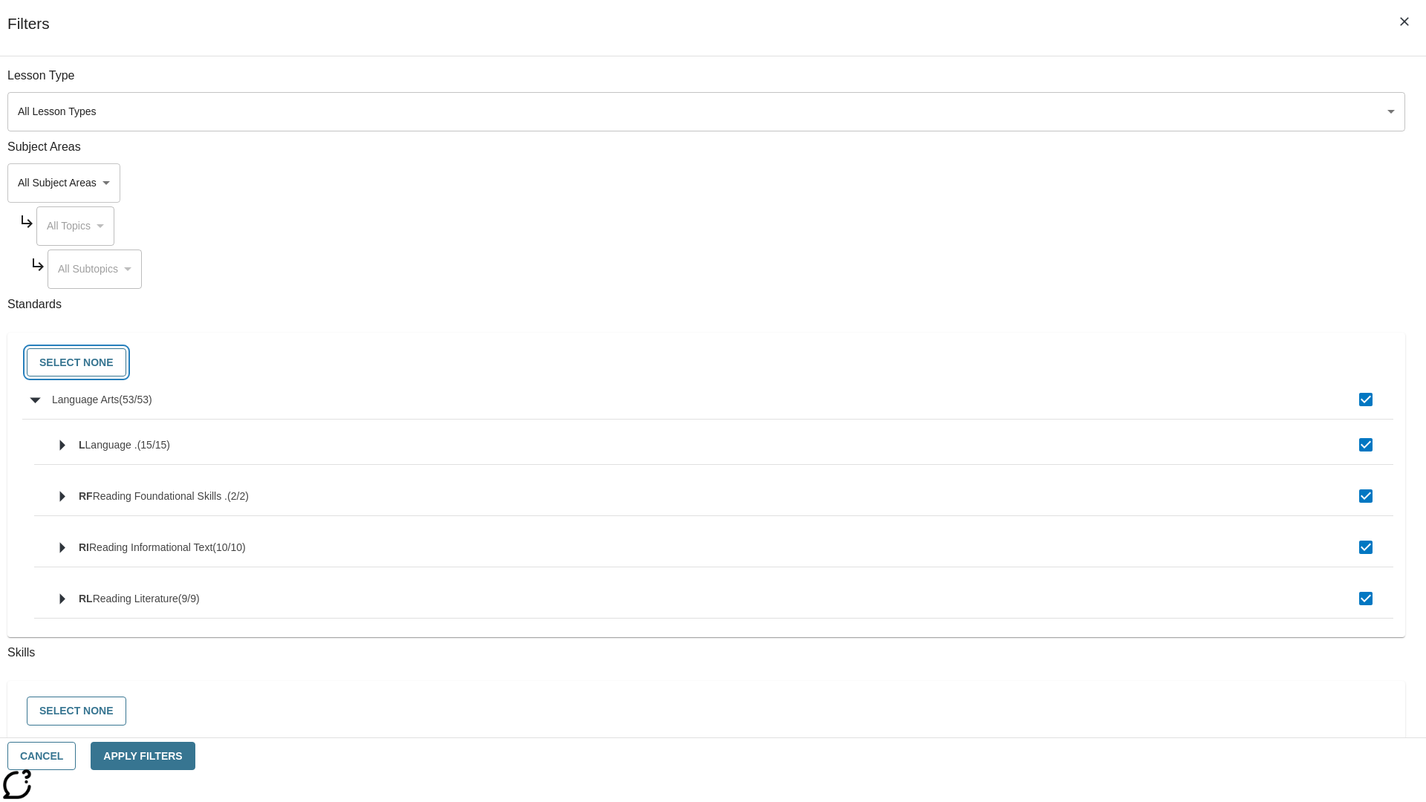
checkbox input "false"
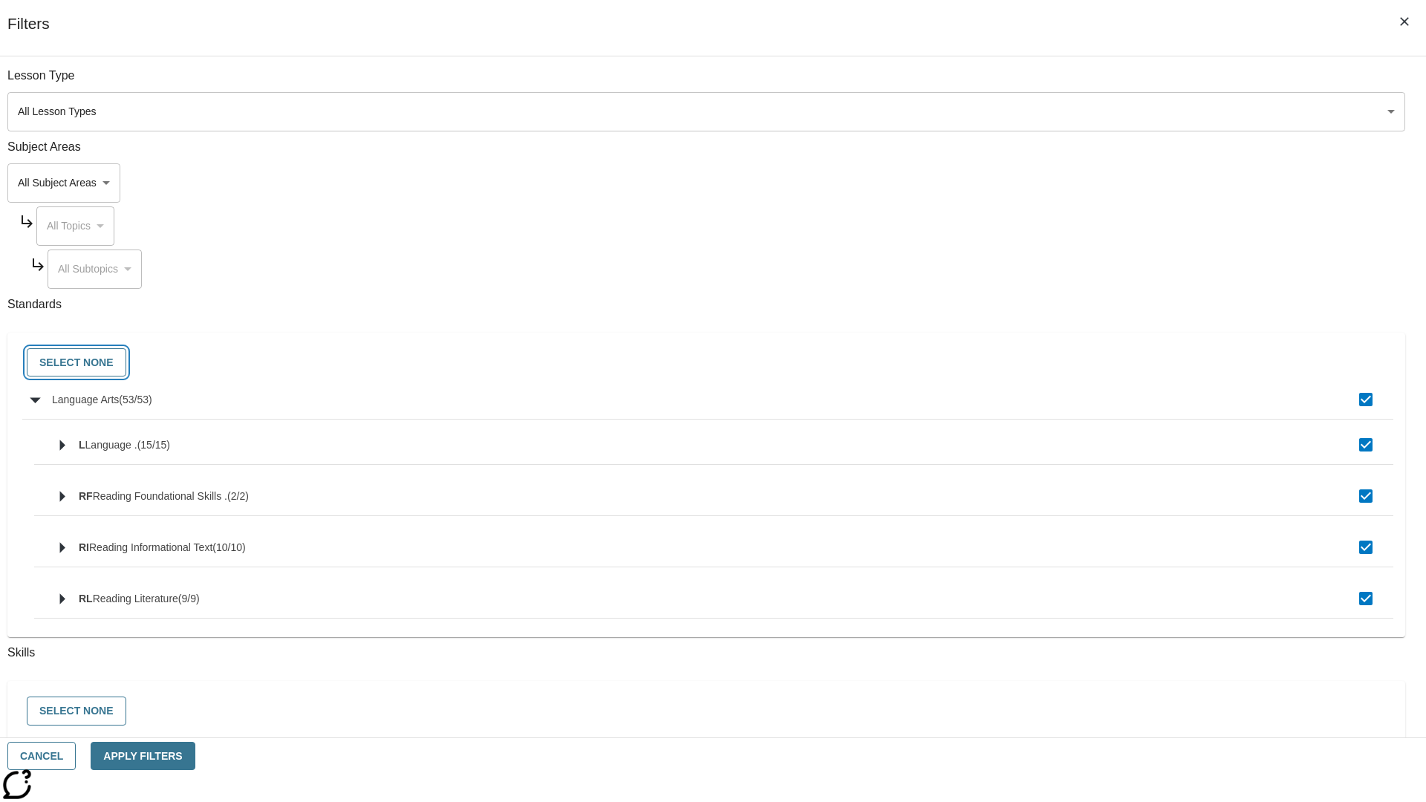
checkbox input "false"
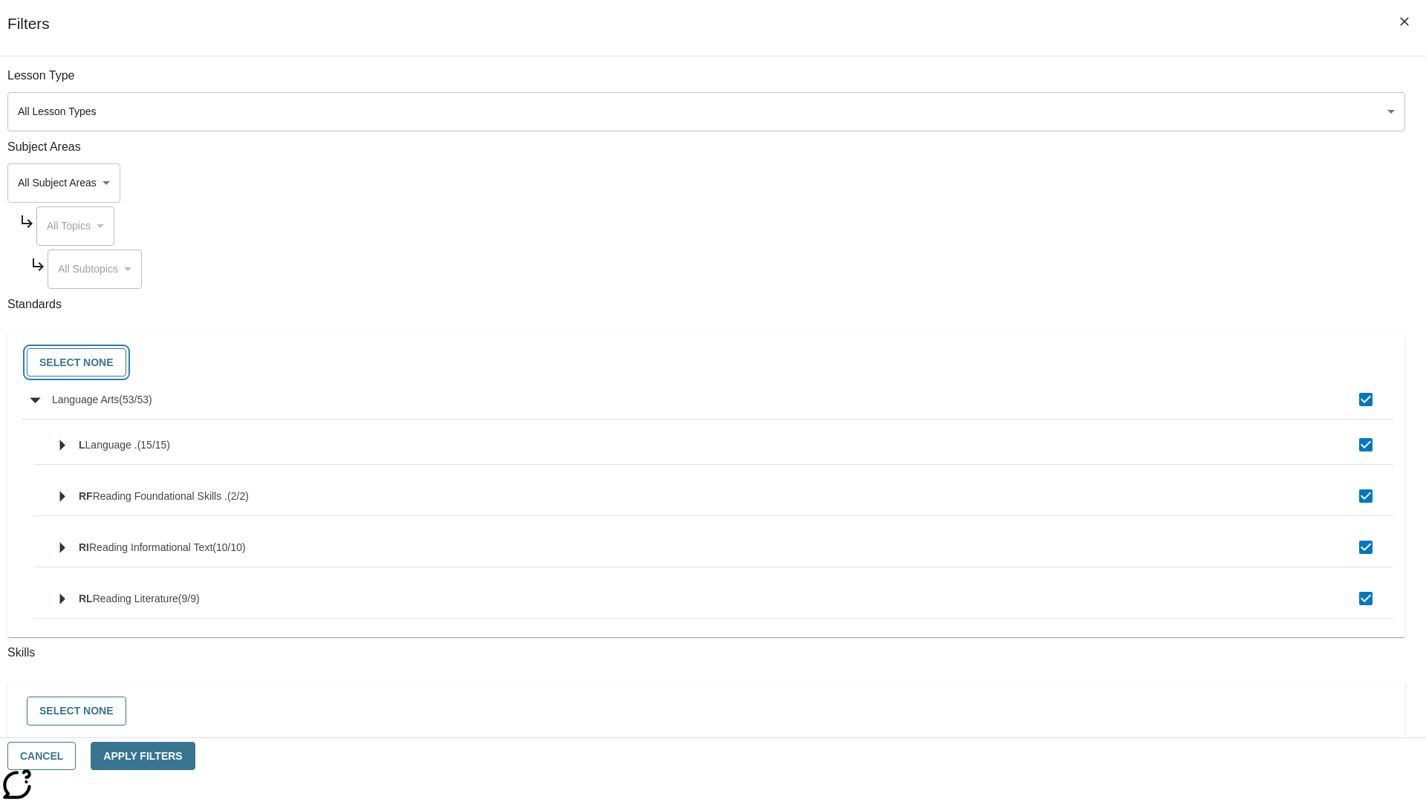
checkbox input "false"
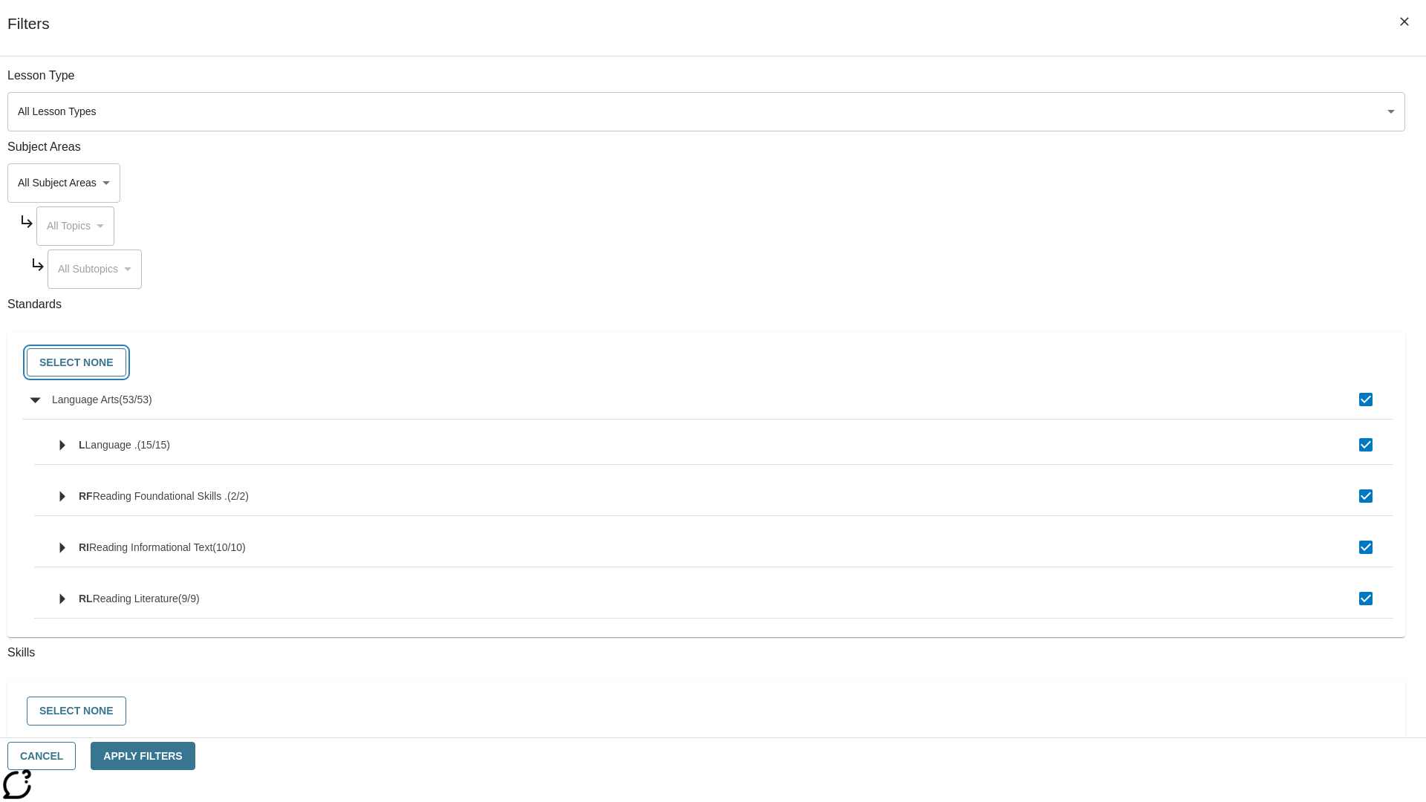
checkbox input "false"
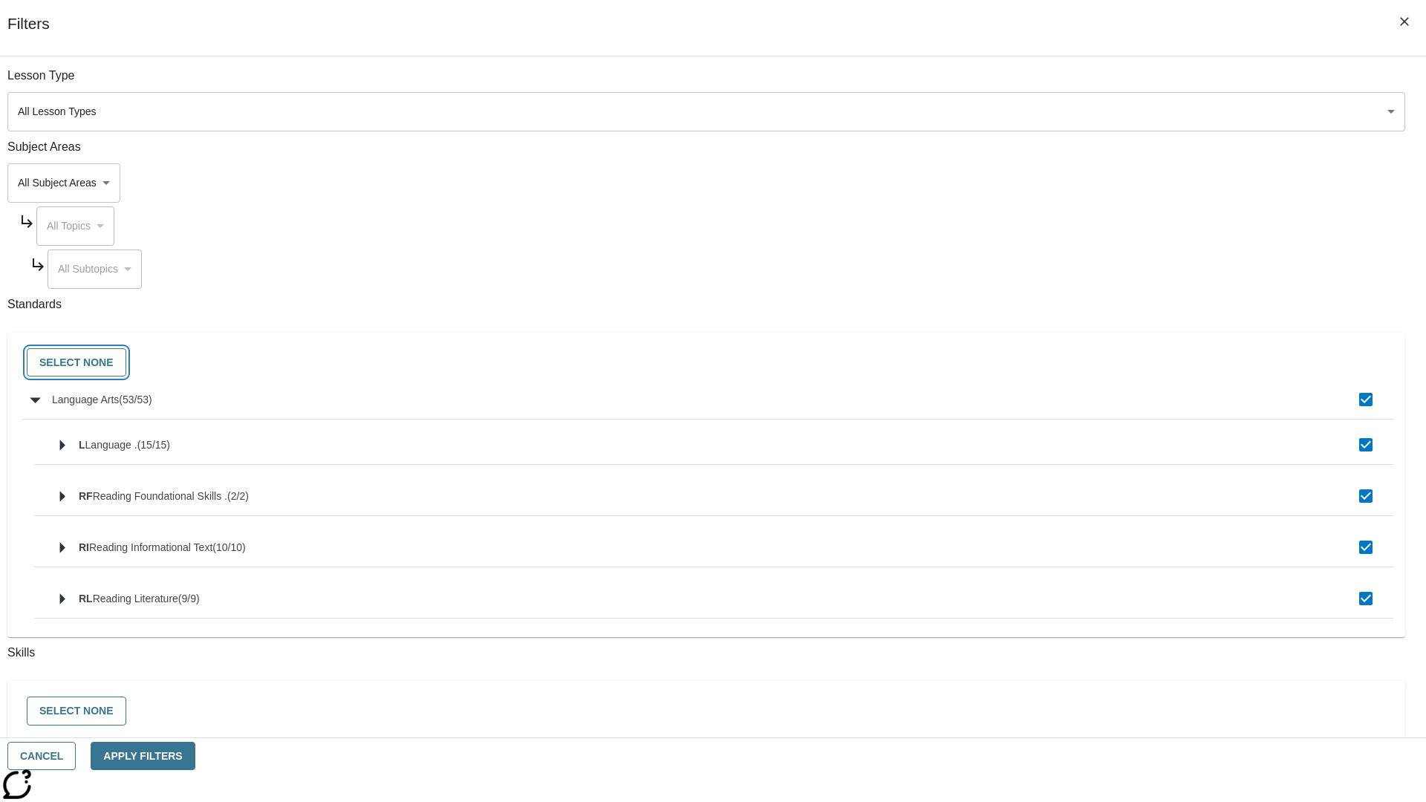
checkbox input "false"
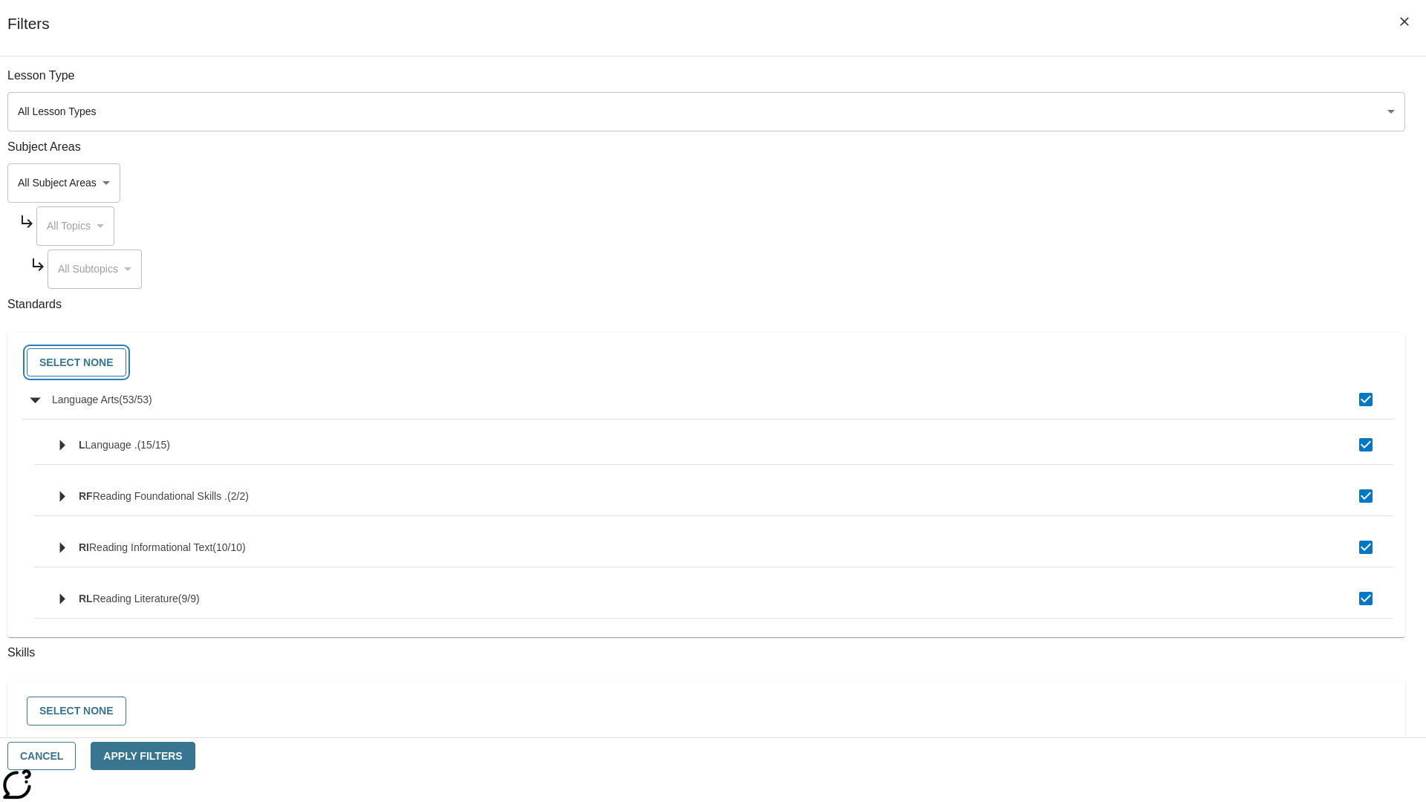
checkbox input "false"
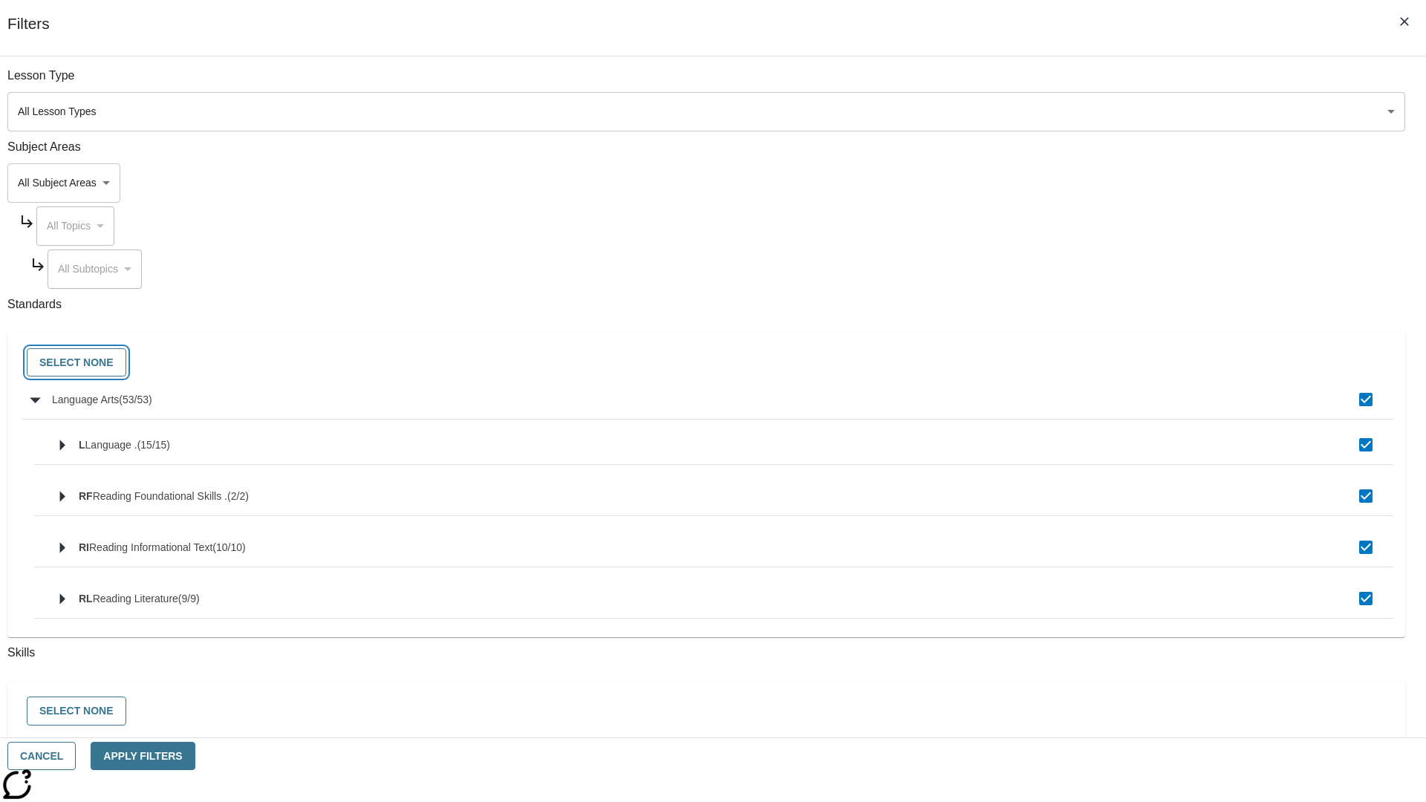
checkbox input "false"
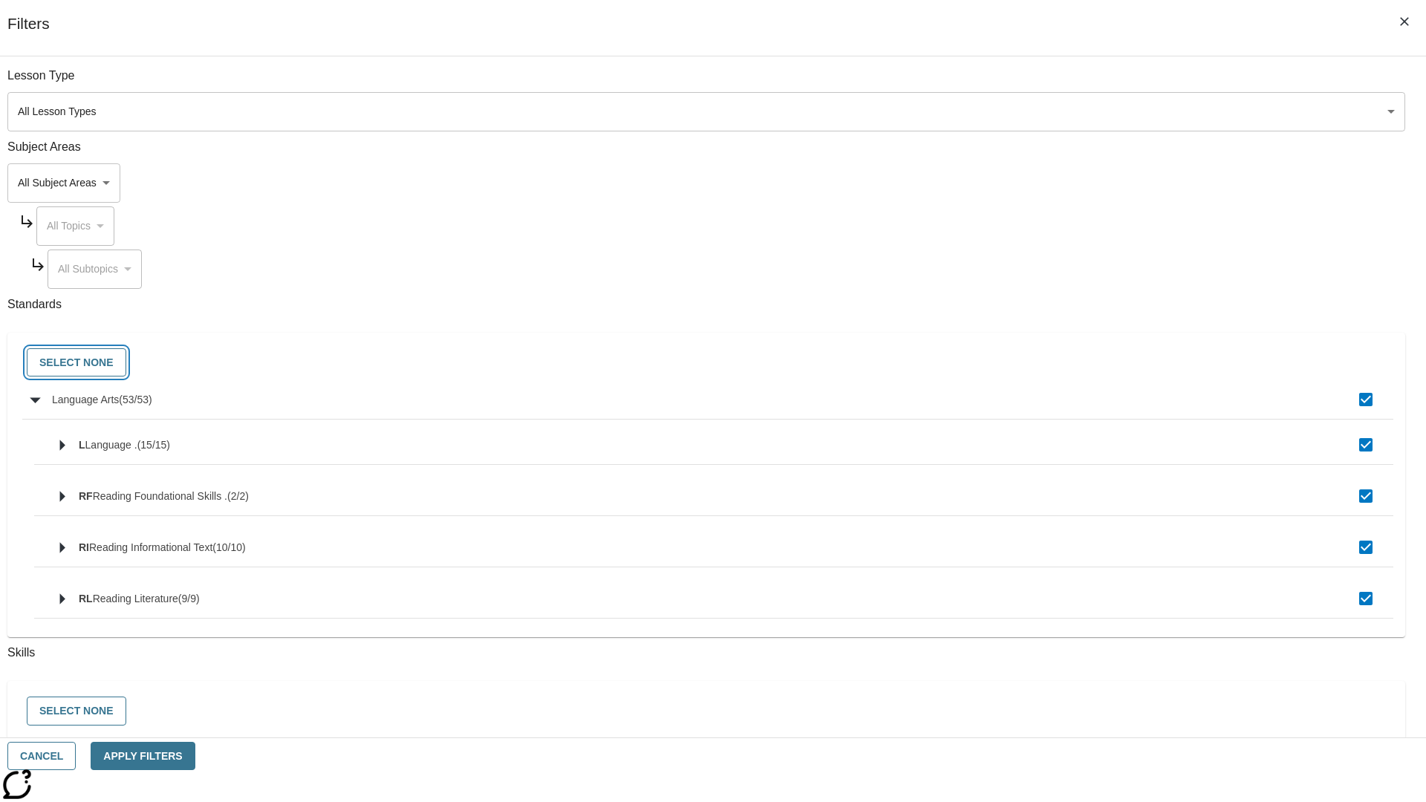
checkbox input "false"
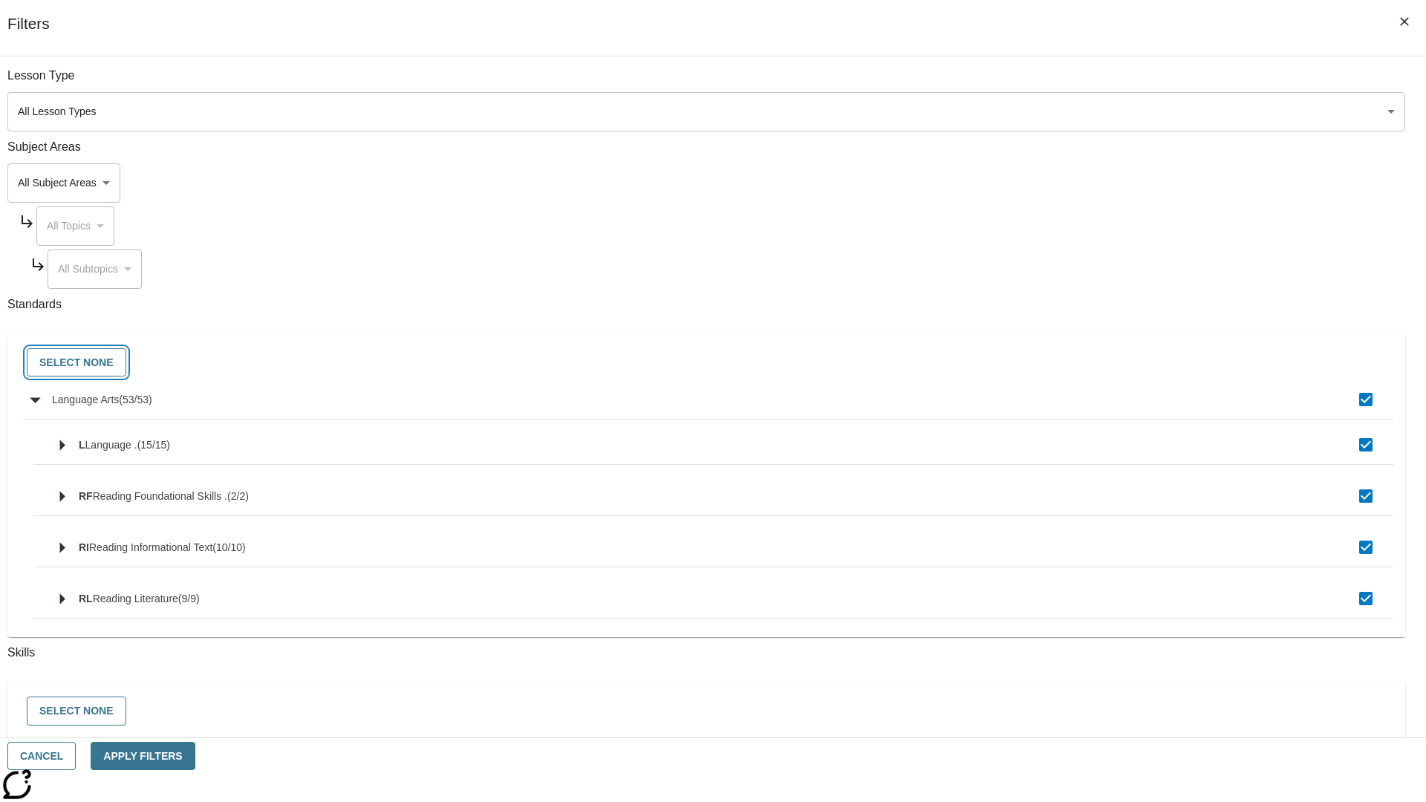
checkbox input "false"
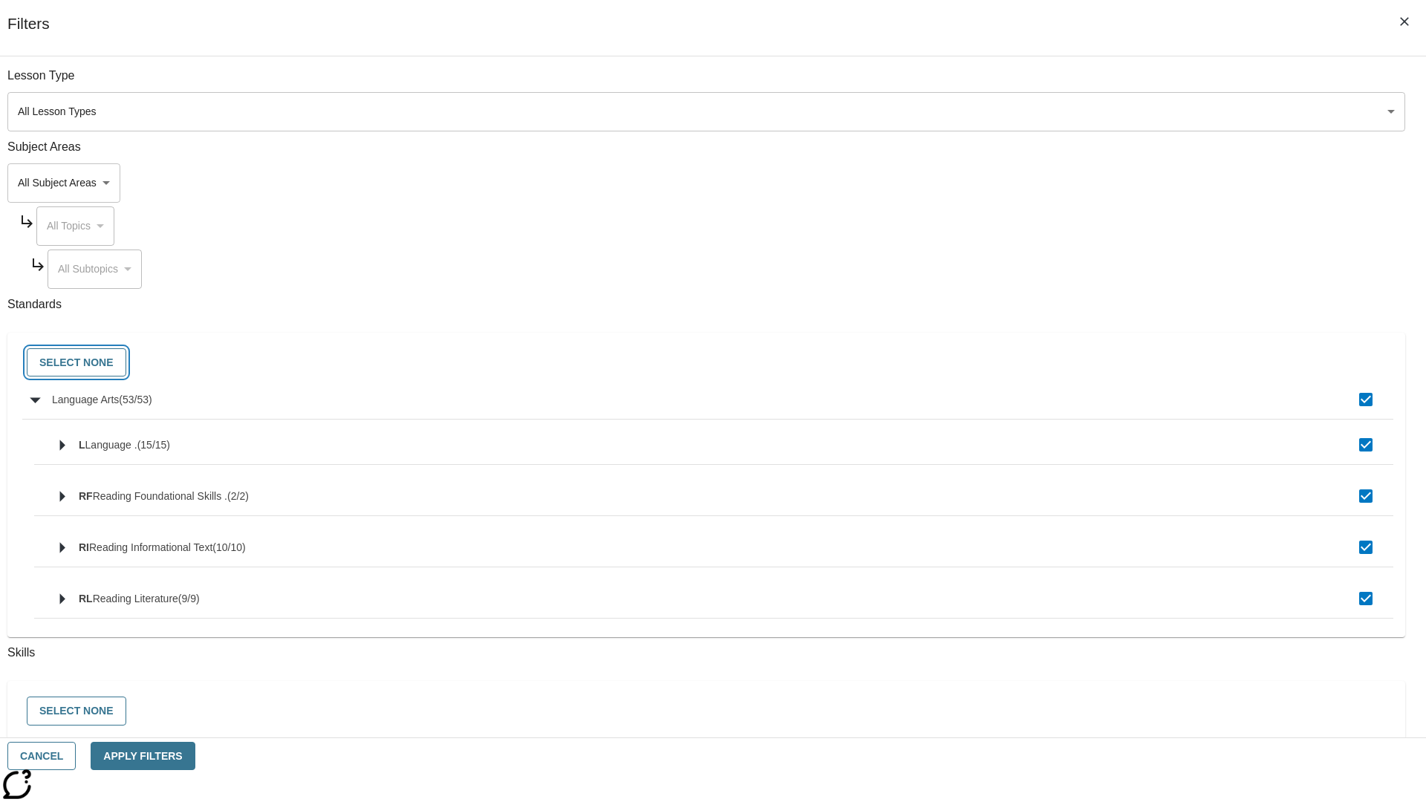
checkbox input "false"
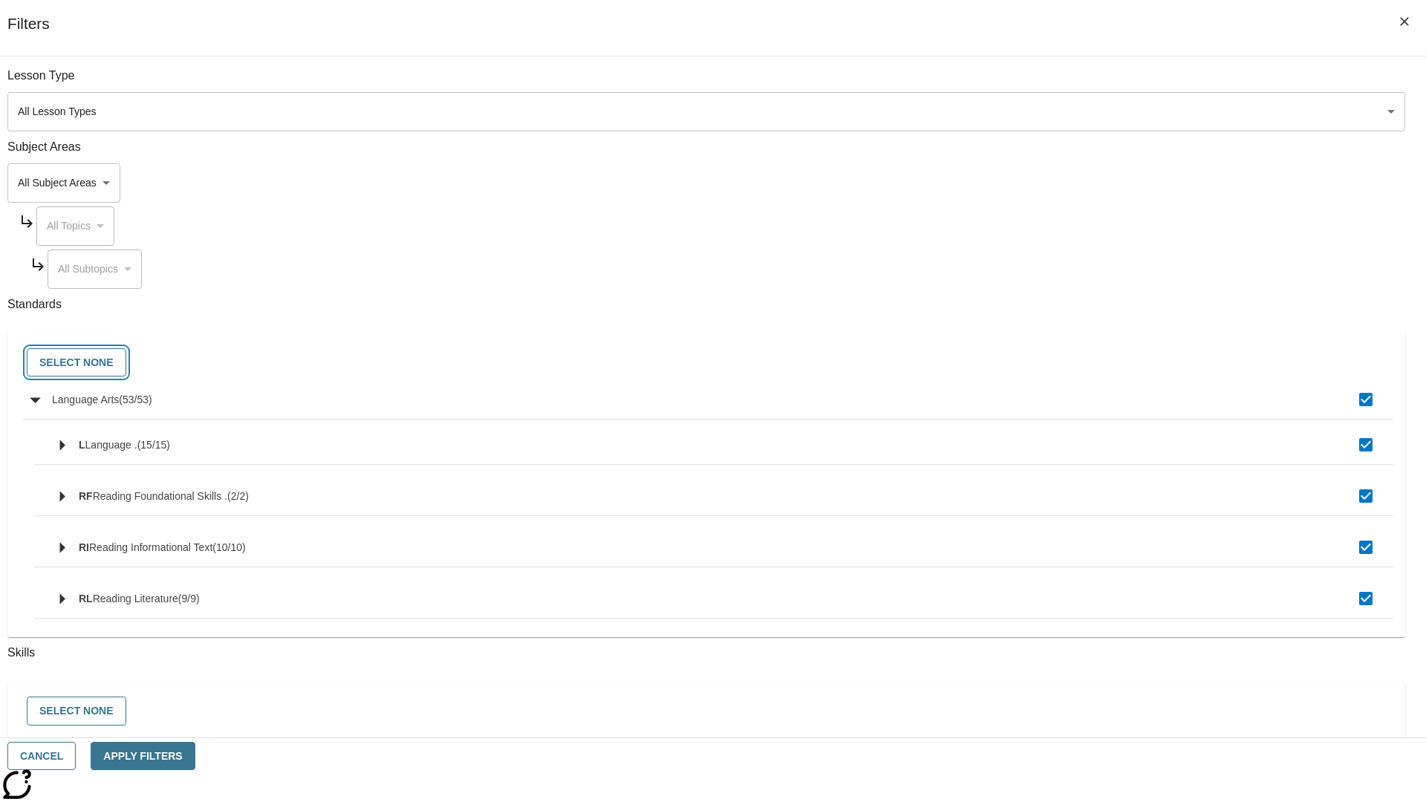
checkbox input "false"
click at [76, 756] on button "Cancel" at bounding box center [41, 756] width 68 height 29
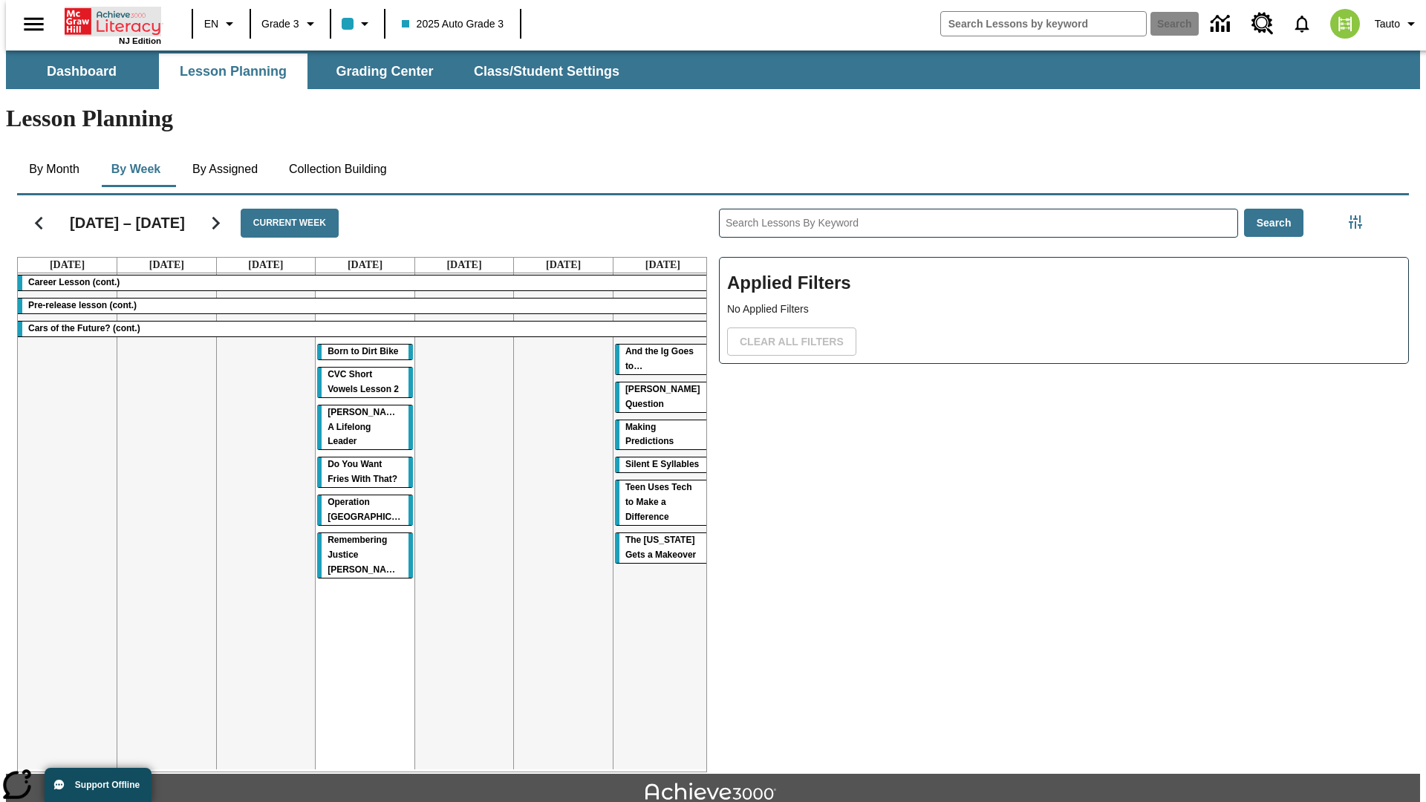
click at [107, 20] on icon "Home" at bounding box center [114, 22] width 99 height 30
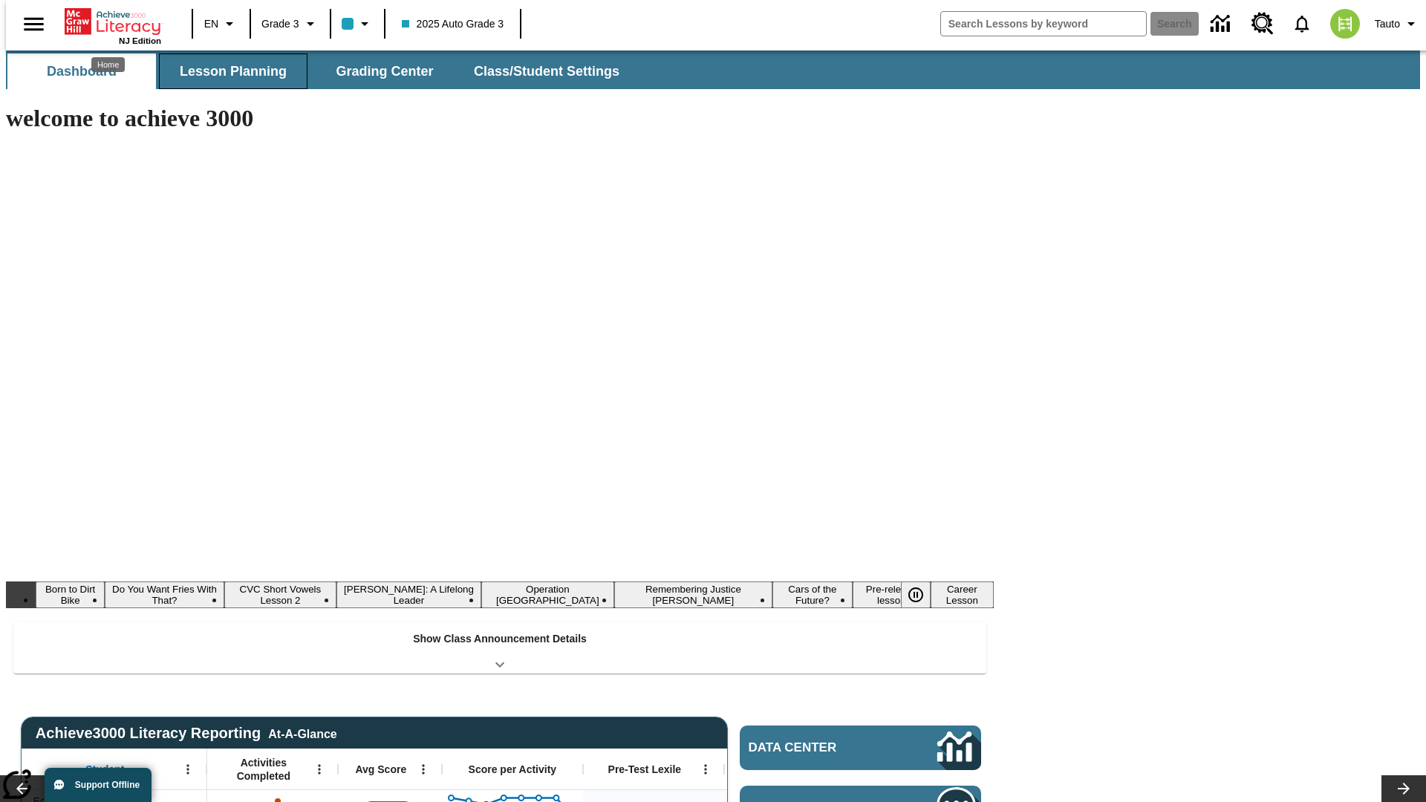
click at [227, 71] on span "Lesson Planning" at bounding box center [233, 71] width 107 height 17
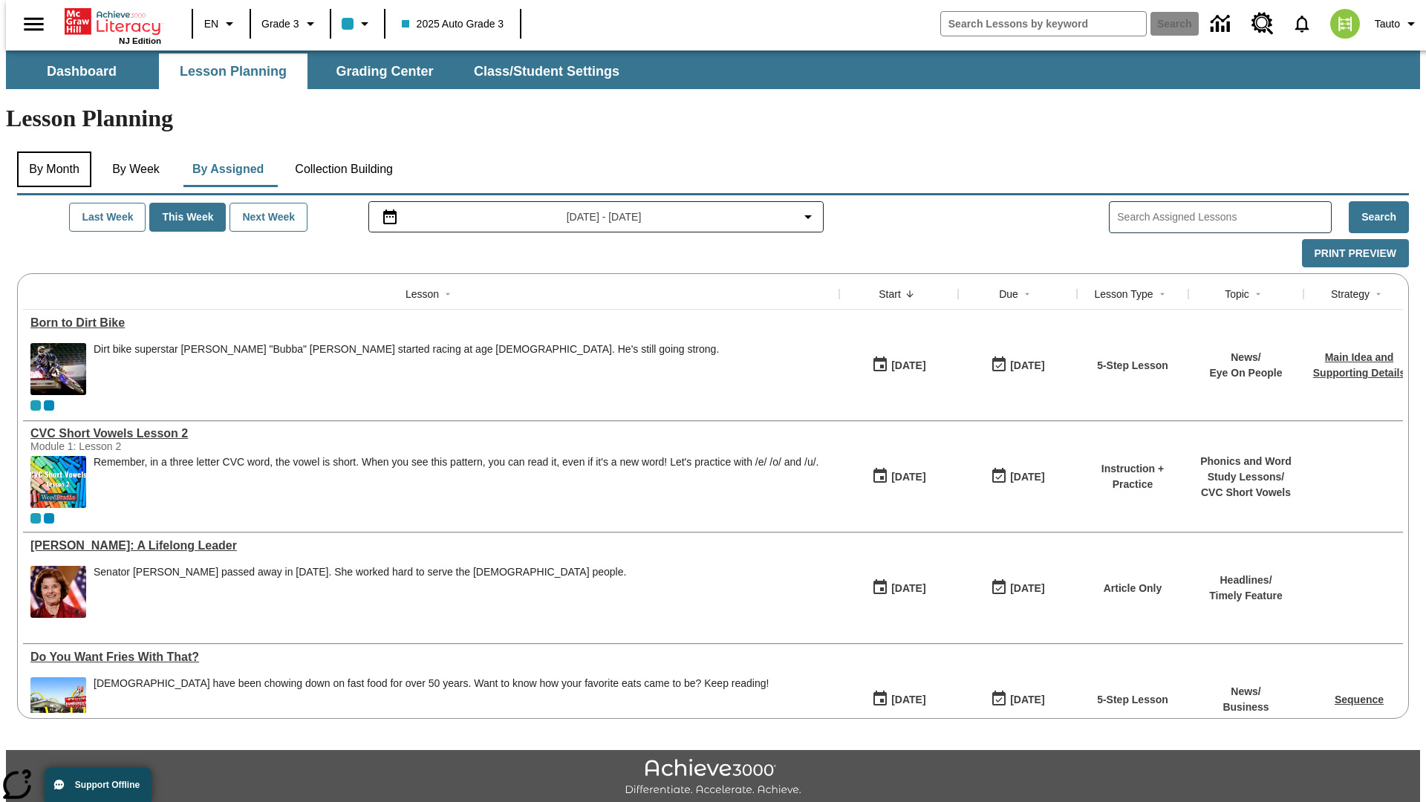
click at [50, 152] on button "By Month" at bounding box center [54, 170] width 74 height 36
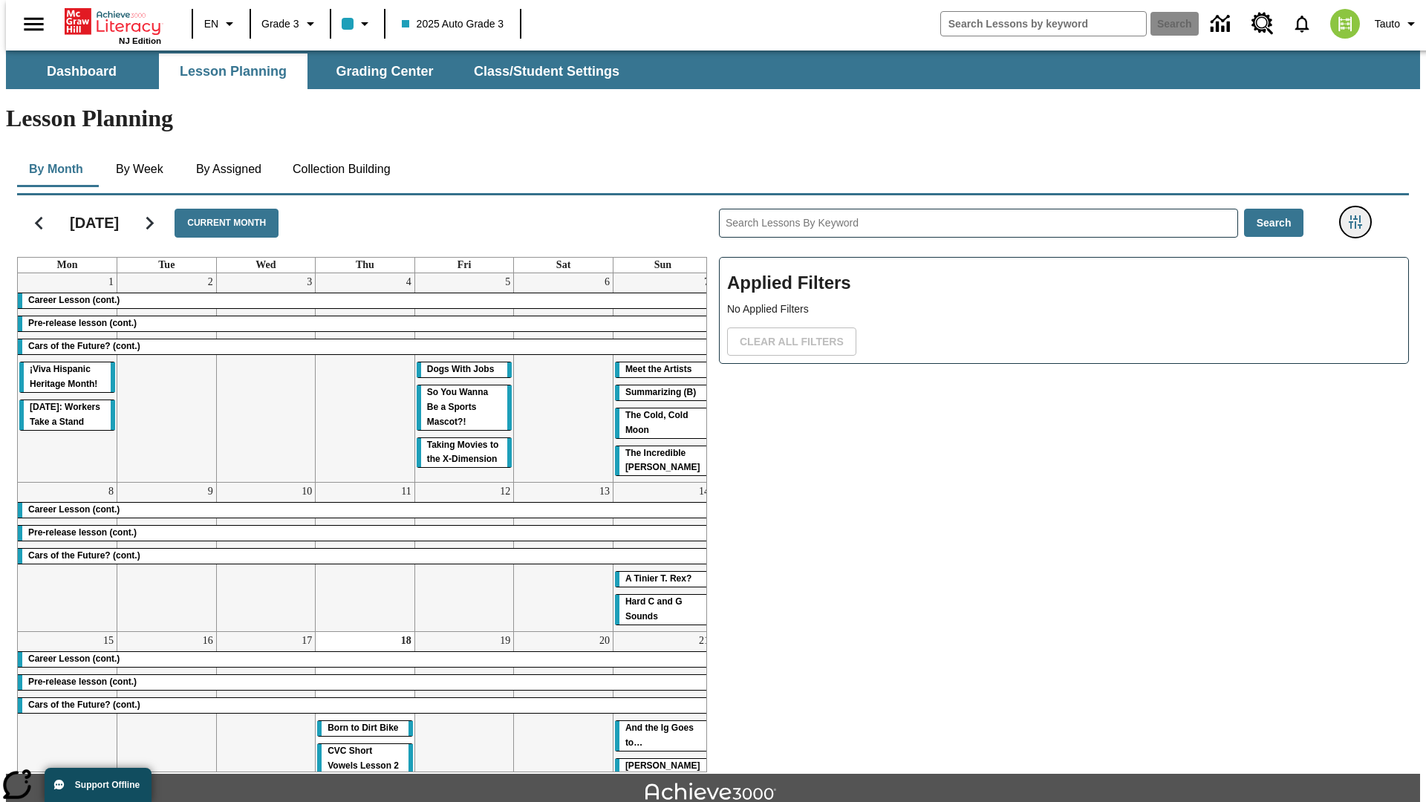
click at [1360, 215] on icon "Filters Side menu" at bounding box center [1355, 221] width 13 height 13
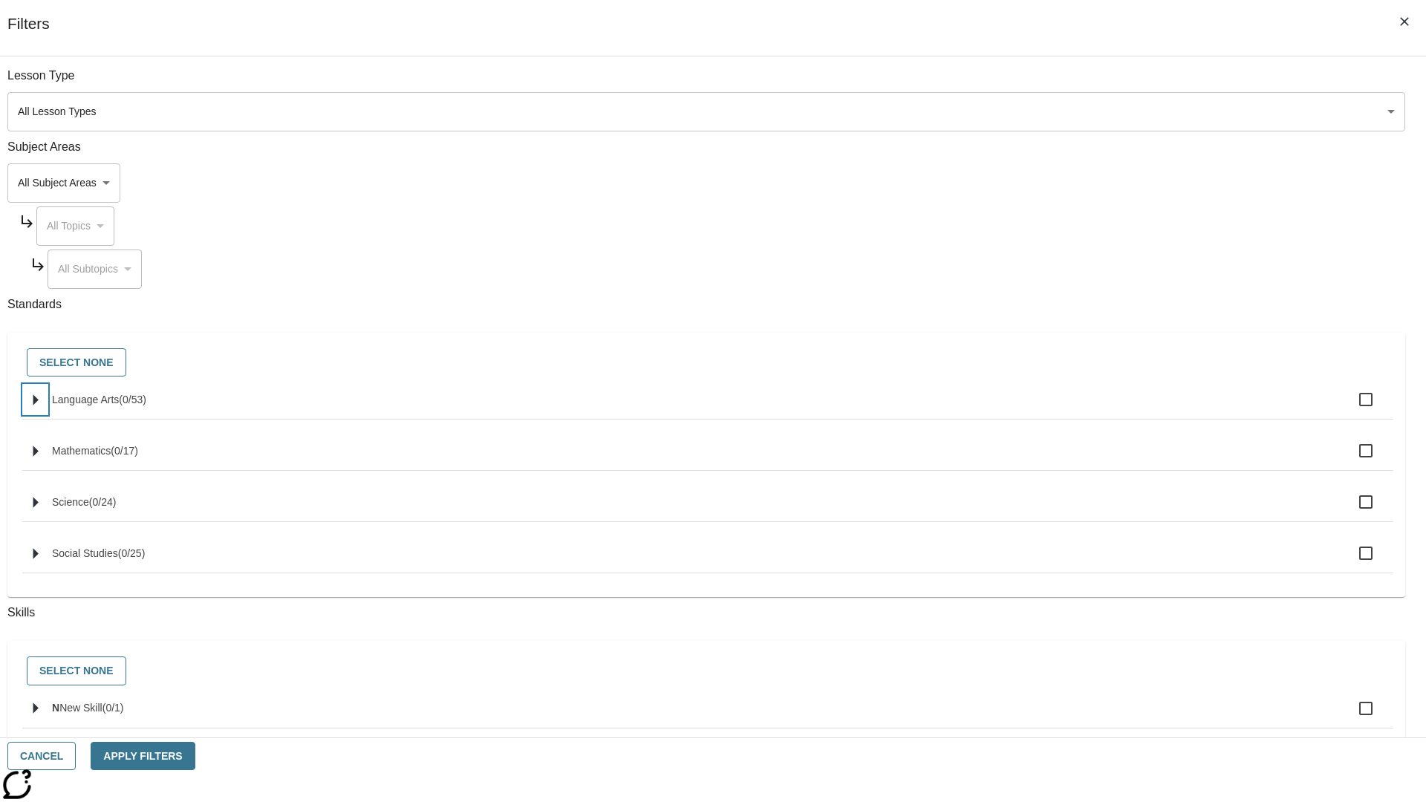
click at [39, 406] on icon "Select standards" at bounding box center [35, 400] width 5 height 11
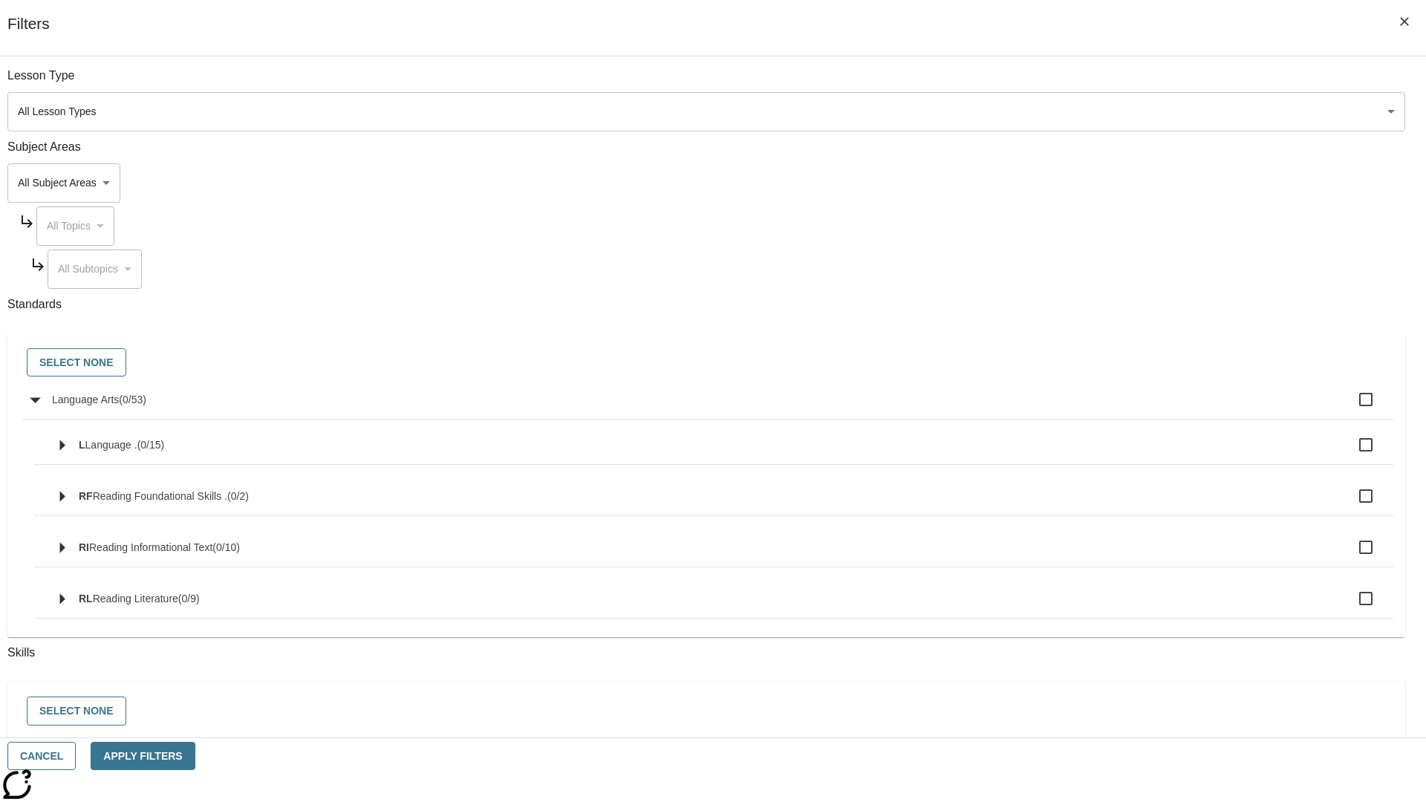
click at [1080, 408] on label "Language Arts ( 0 / 53 )" at bounding box center [717, 399] width 1330 height 31
click at [1351, 408] on input "Language Arts ( 0 / 53 )" at bounding box center [1366, 399] width 31 height 31
checkbox input "true"
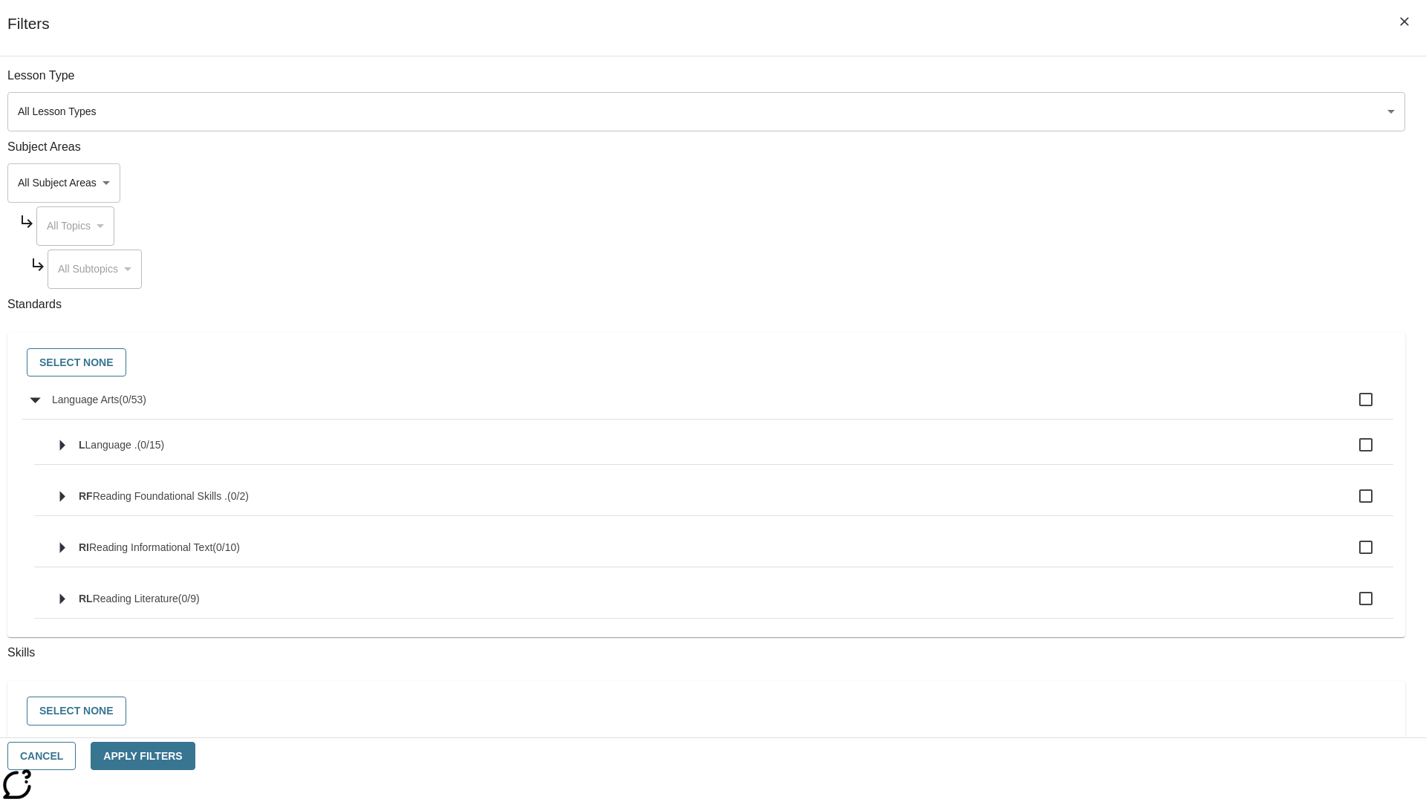
checkbox input "true"
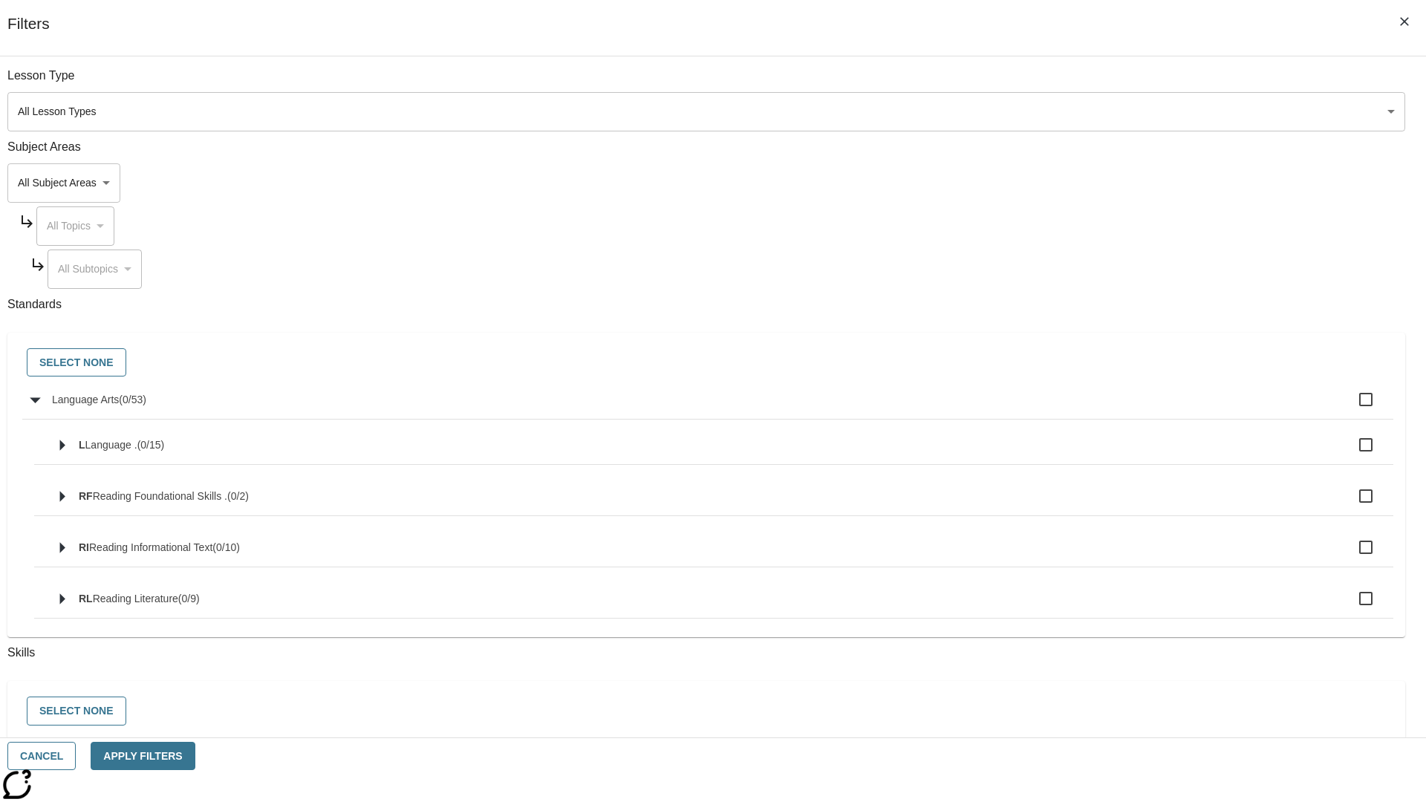
checkbox input "true"
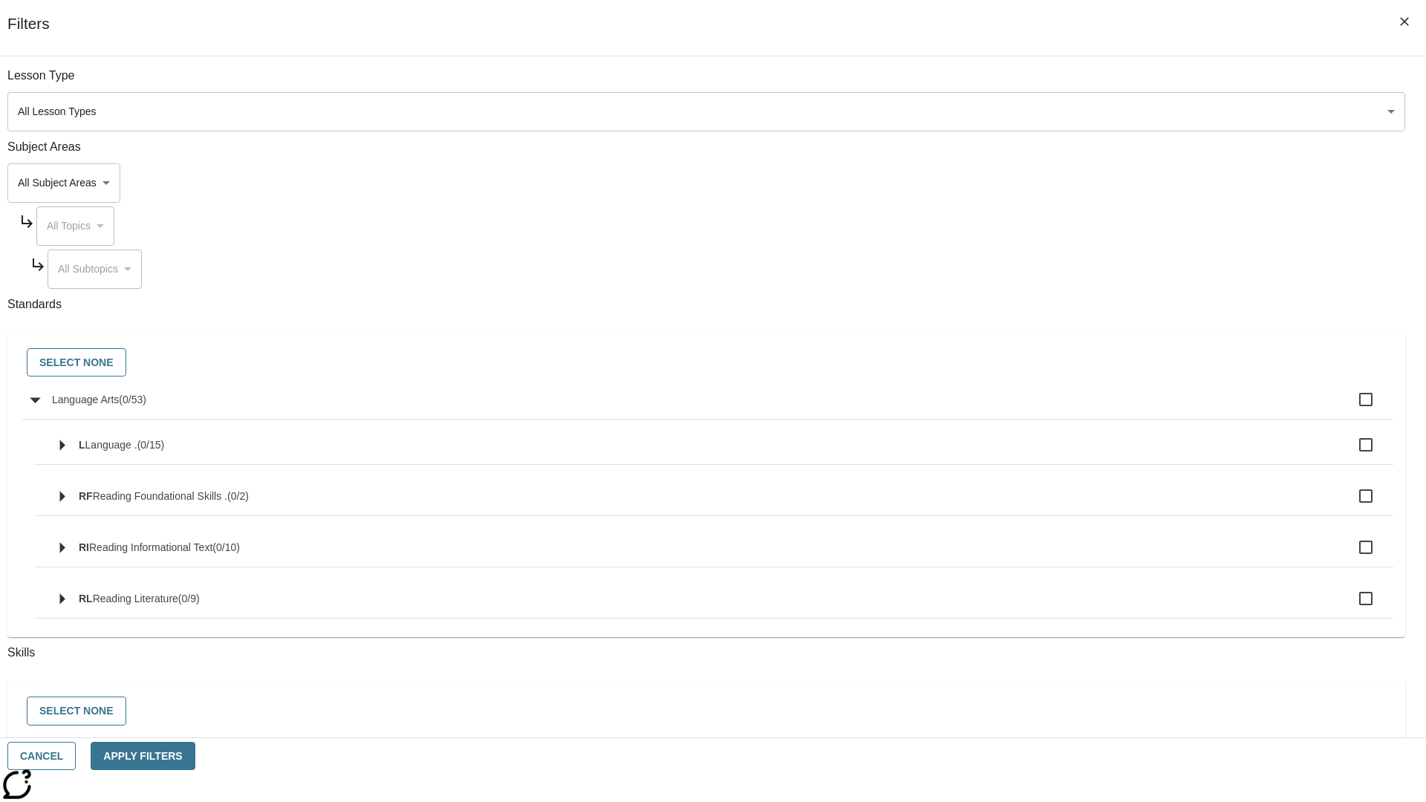
checkbox input "true"
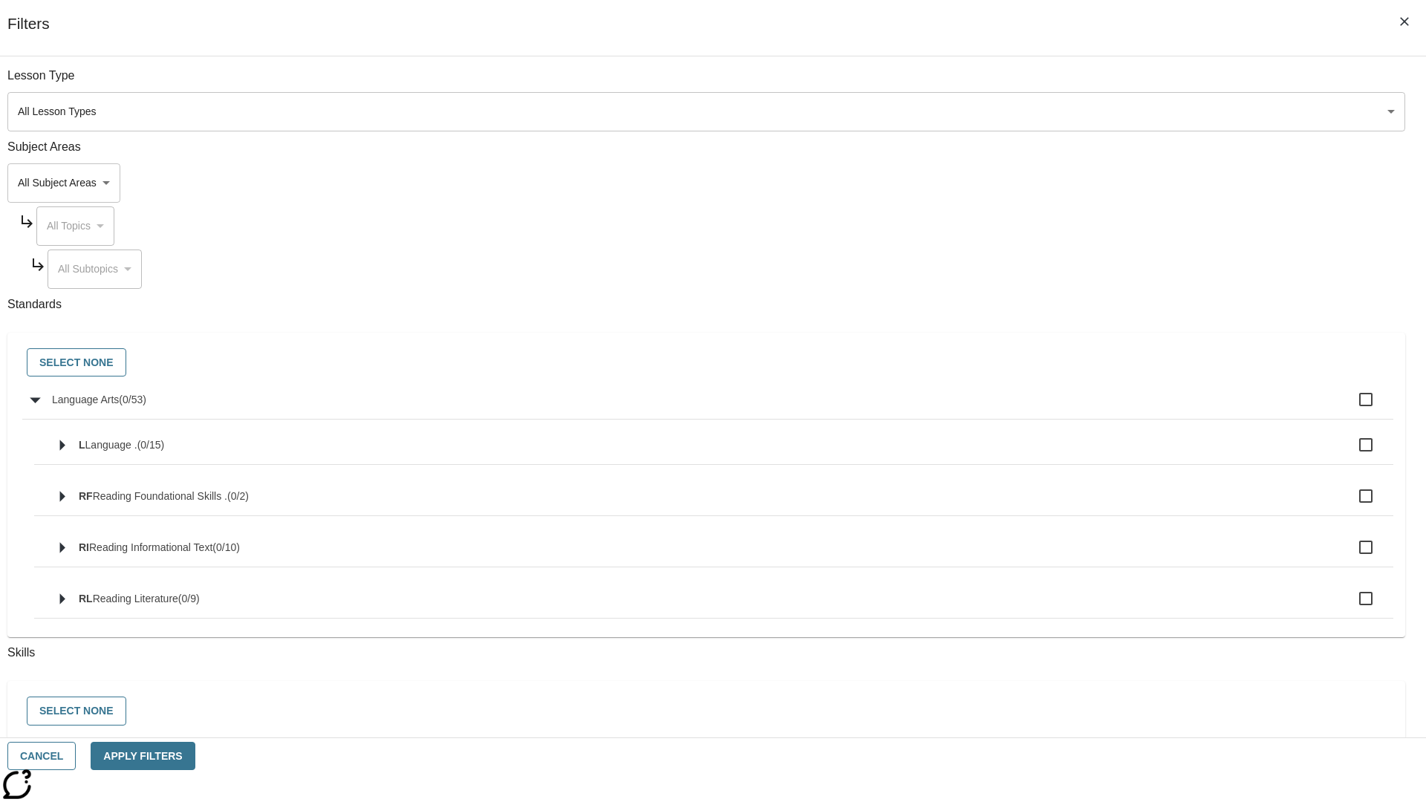
checkbox input "true"
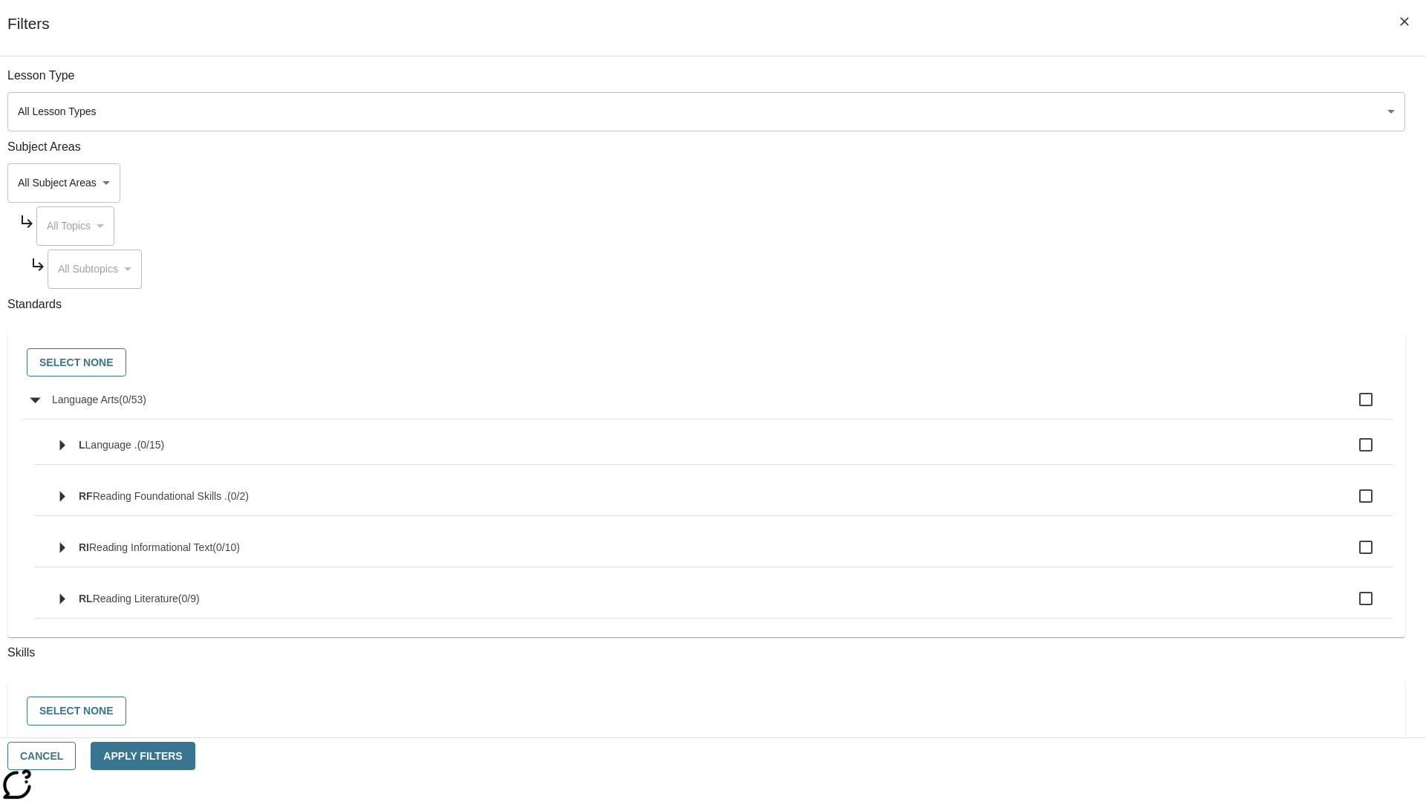
checkbox input "true"
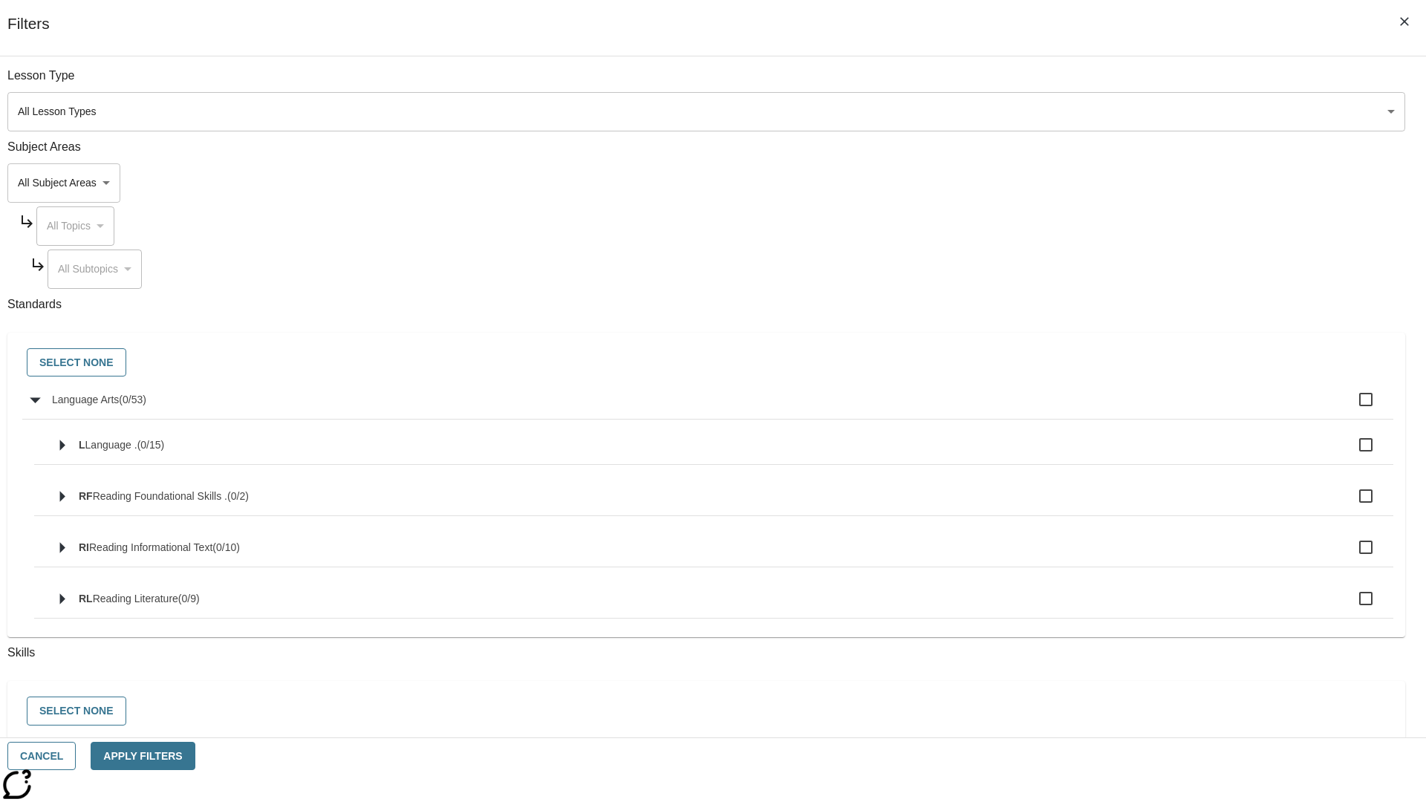
checkbox input "true"
click at [126, 363] on button "Select None" at bounding box center [77, 362] width 100 height 29
